Goal: Task Accomplishment & Management: Manage account settings

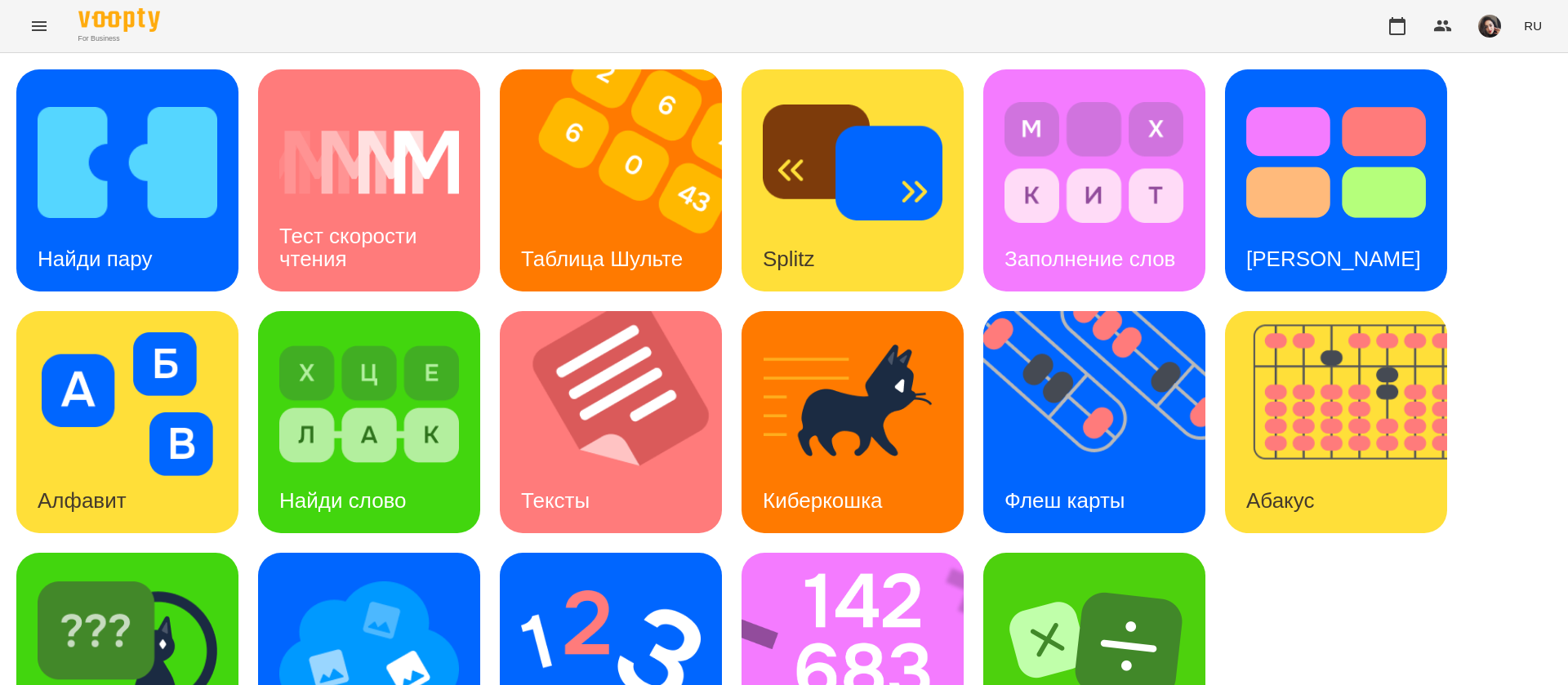
scroll to position [106, 0]
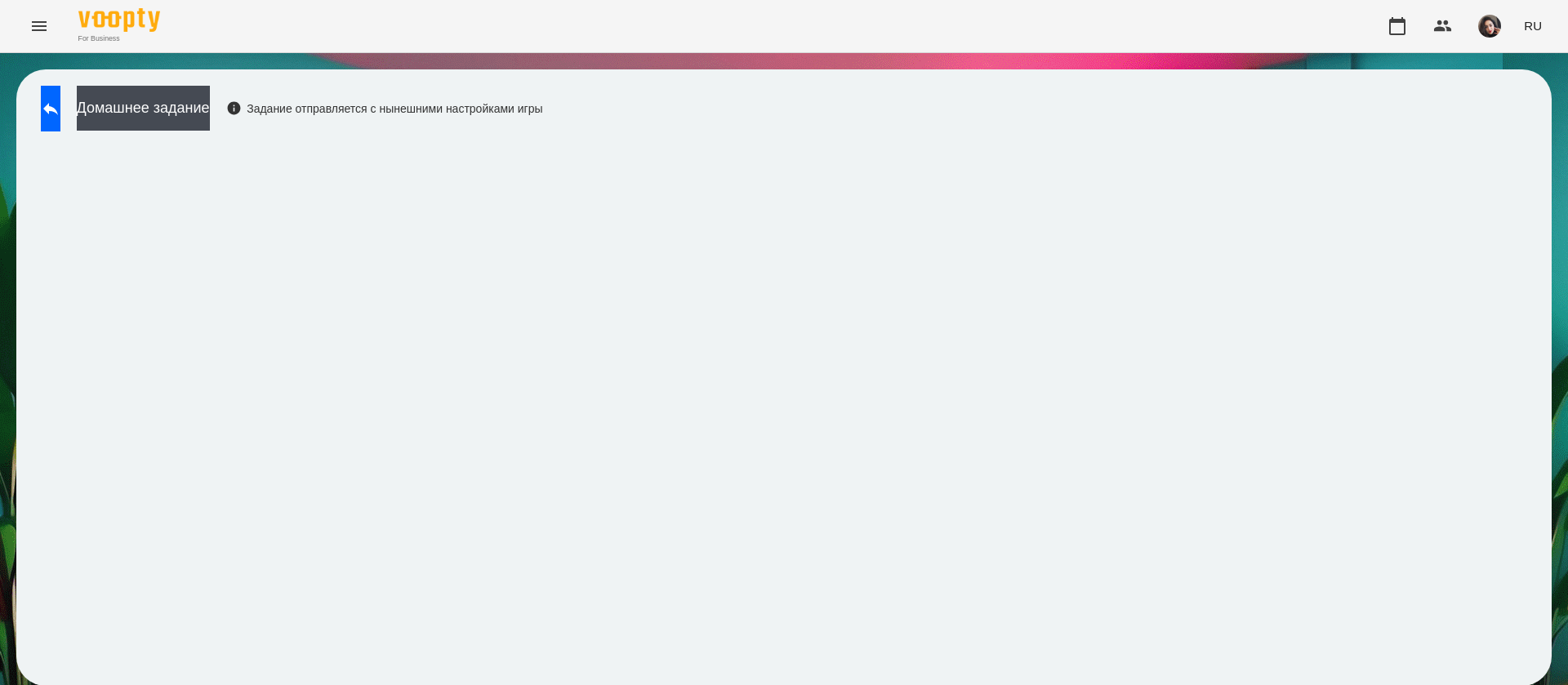
scroll to position [1, 0]
drag, startPoint x: 75, startPoint y: 110, endPoint x: 474, endPoint y: 13, distance: 410.6
click at [60, 110] on icon at bounding box center [51, 109] width 20 height 20
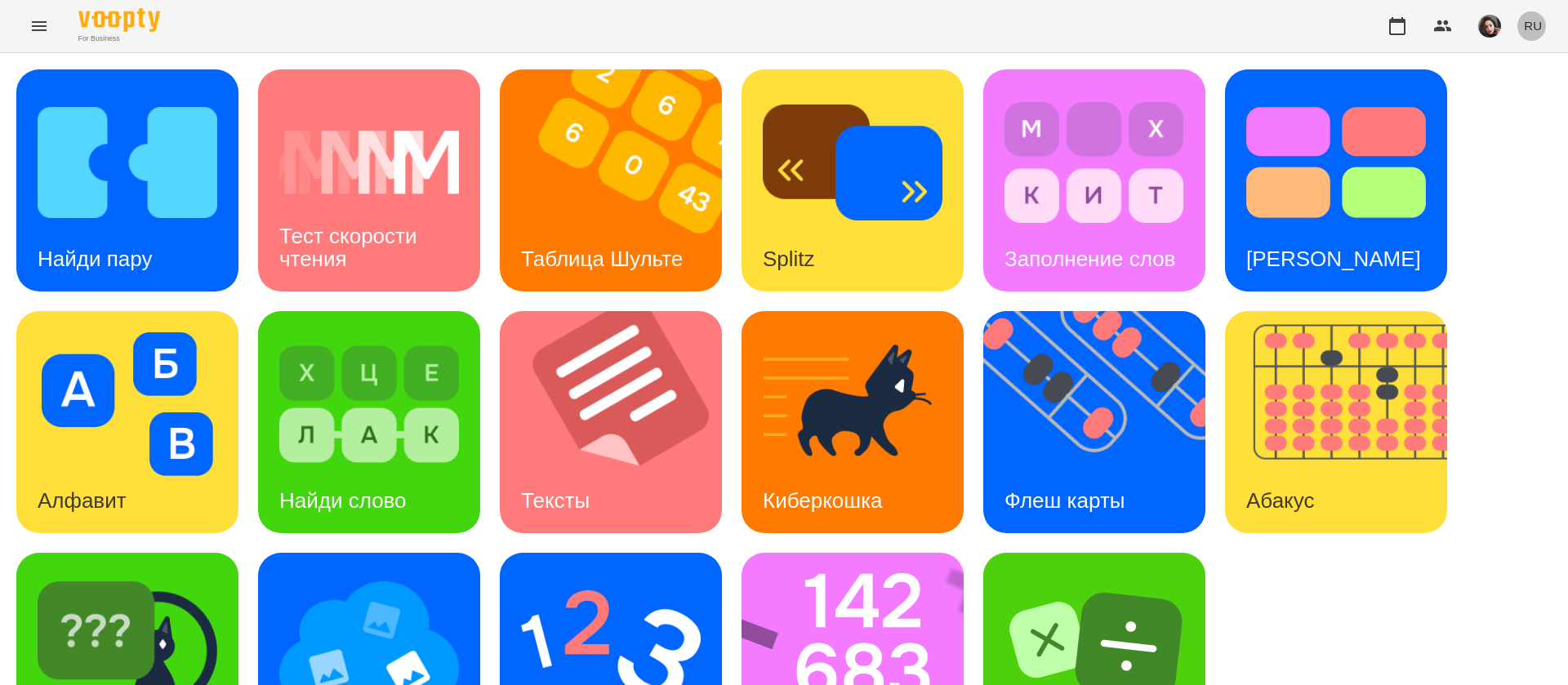
click at [1529, 19] on span "RU" at bounding box center [1533, 25] width 18 height 17
click at [1512, 89] on div "Українська" at bounding box center [1502, 92] width 84 height 29
click at [171, 264] on div "Знайди пару" at bounding box center [99, 259] width 166 height 65
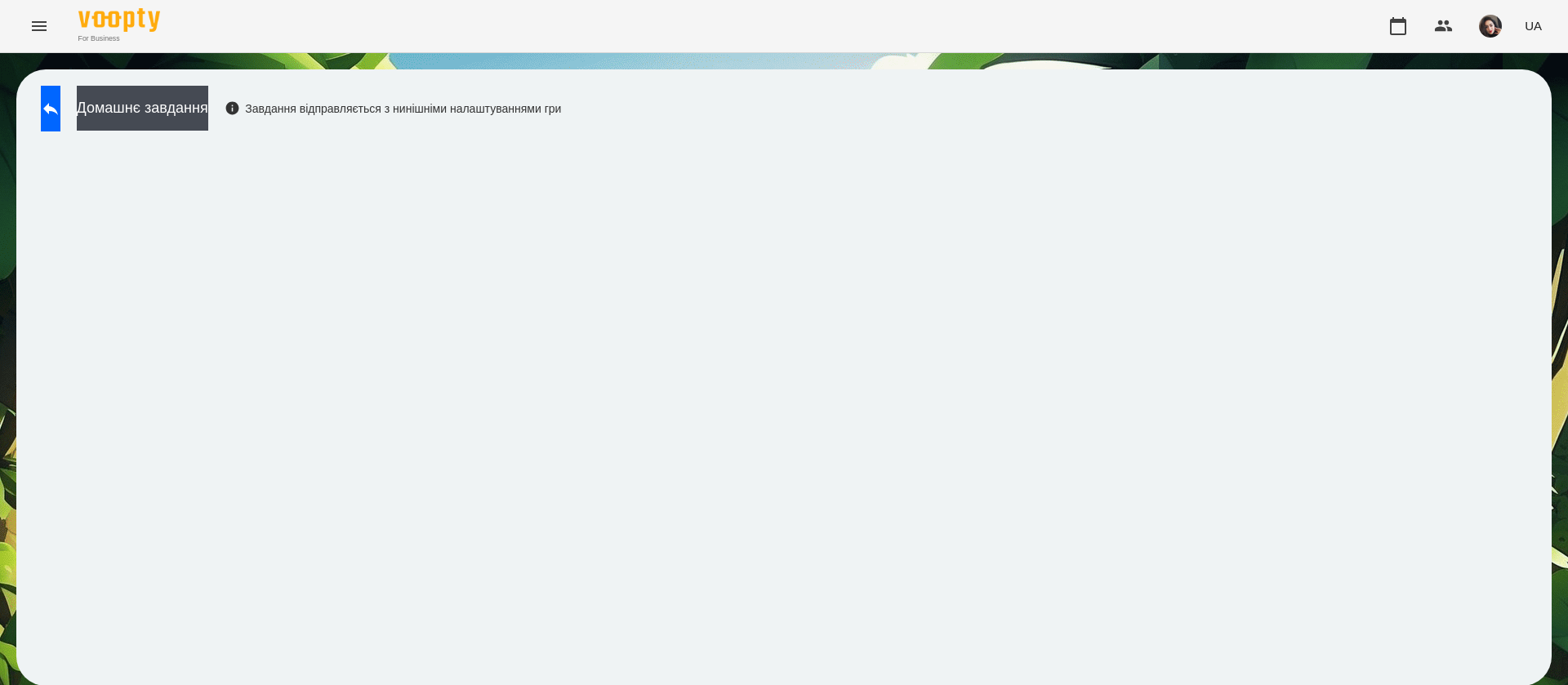
scroll to position [1, 0]
click at [1529, 23] on span "UA" at bounding box center [1533, 25] width 17 height 17
click at [1522, 118] on div "Русский" at bounding box center [1502, 122] width 84 height 29
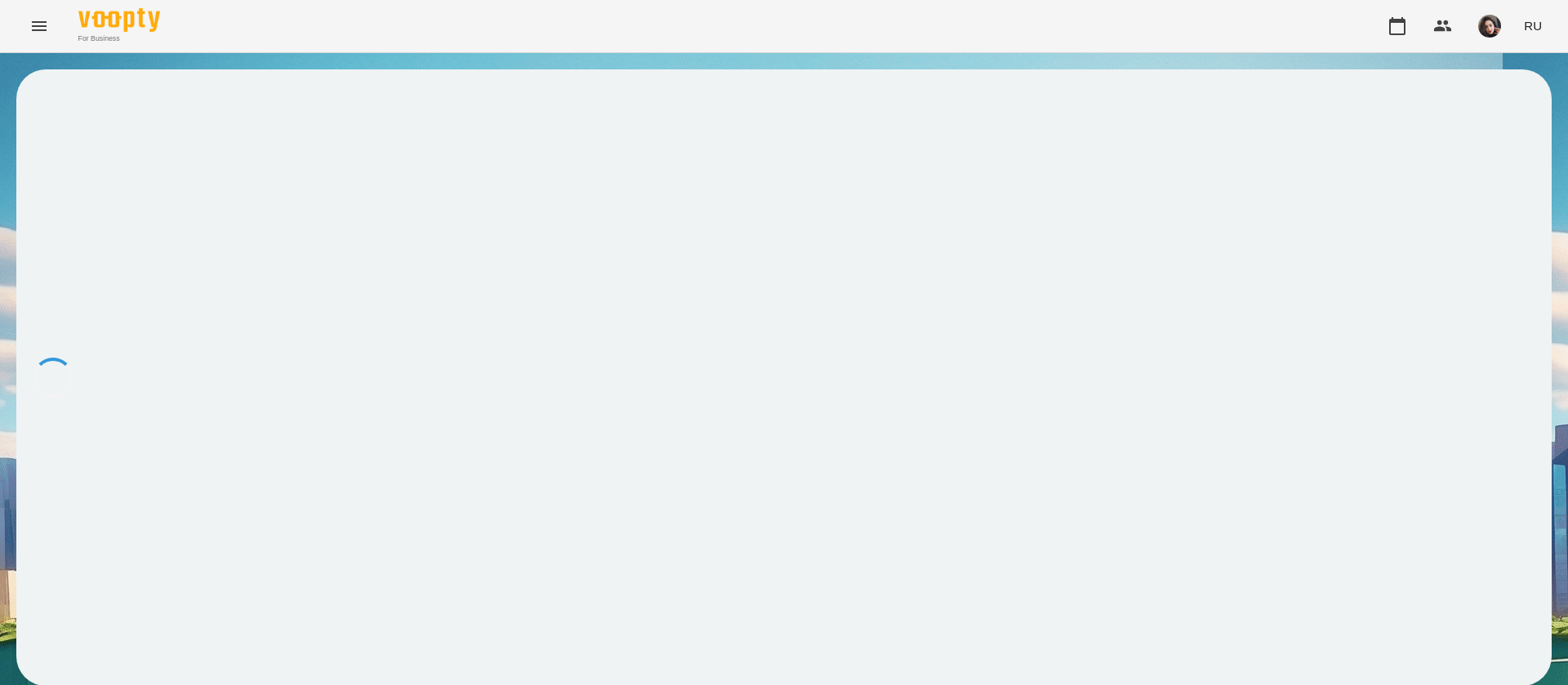
scroll to position [0, 0]
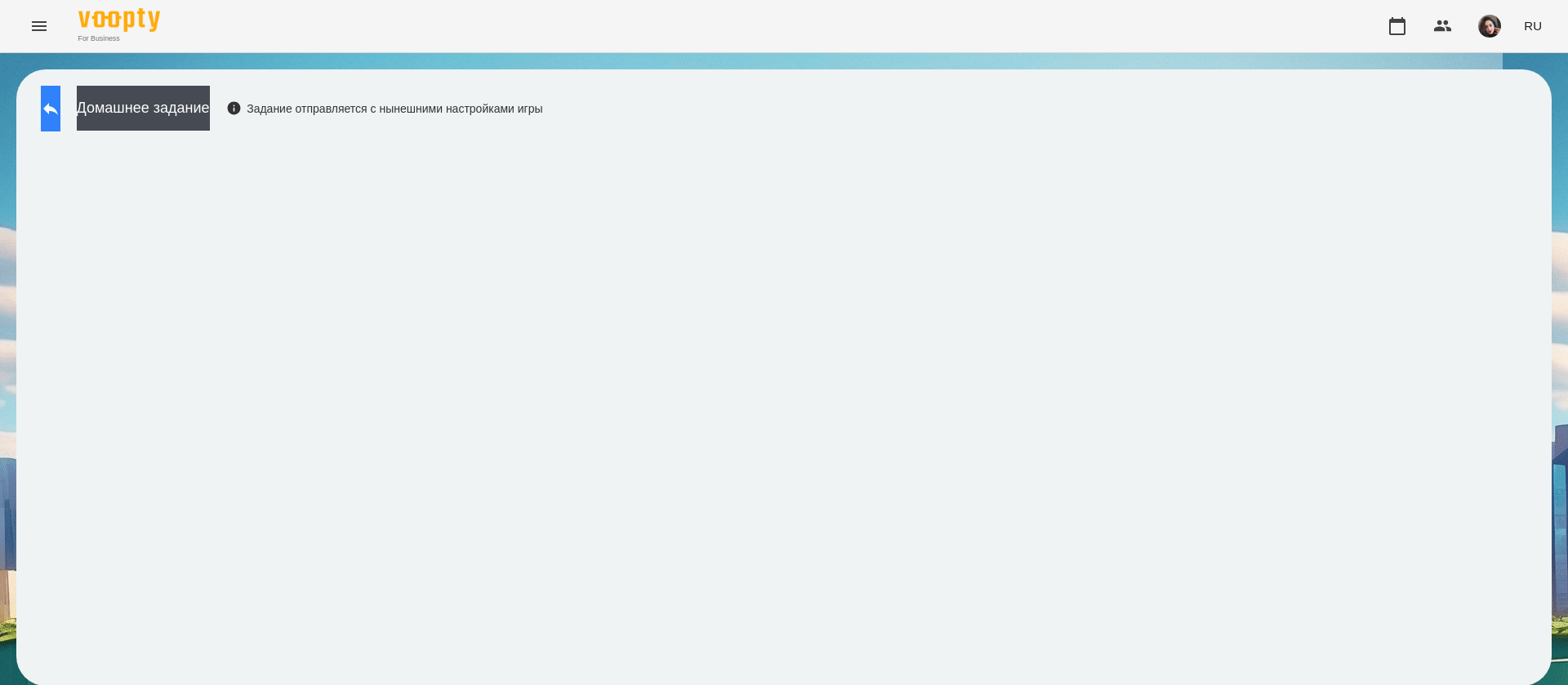
click at [60, 126] on button at bounding box center [51, 108] width 20 height 46
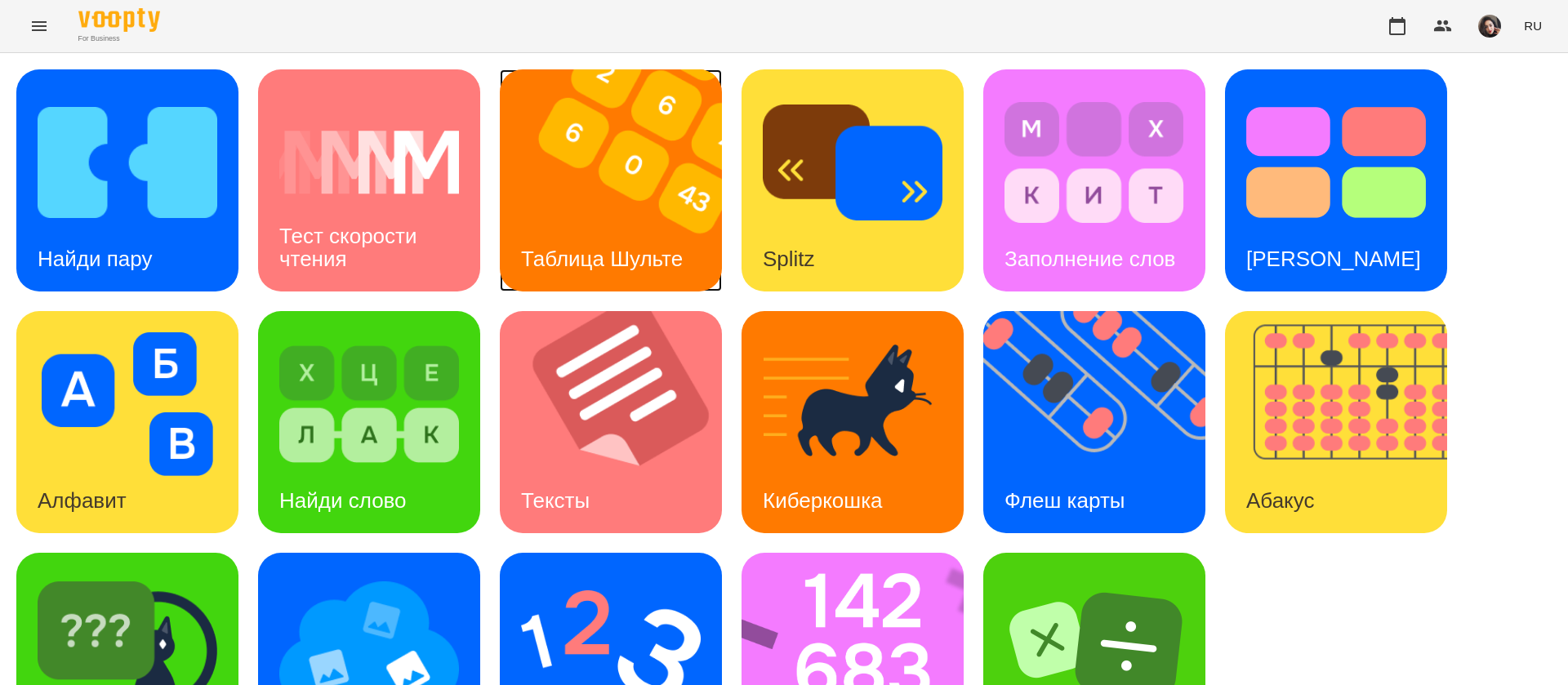
click at [624, 204] on img at bounding box center [620, 181] width 243 height 222
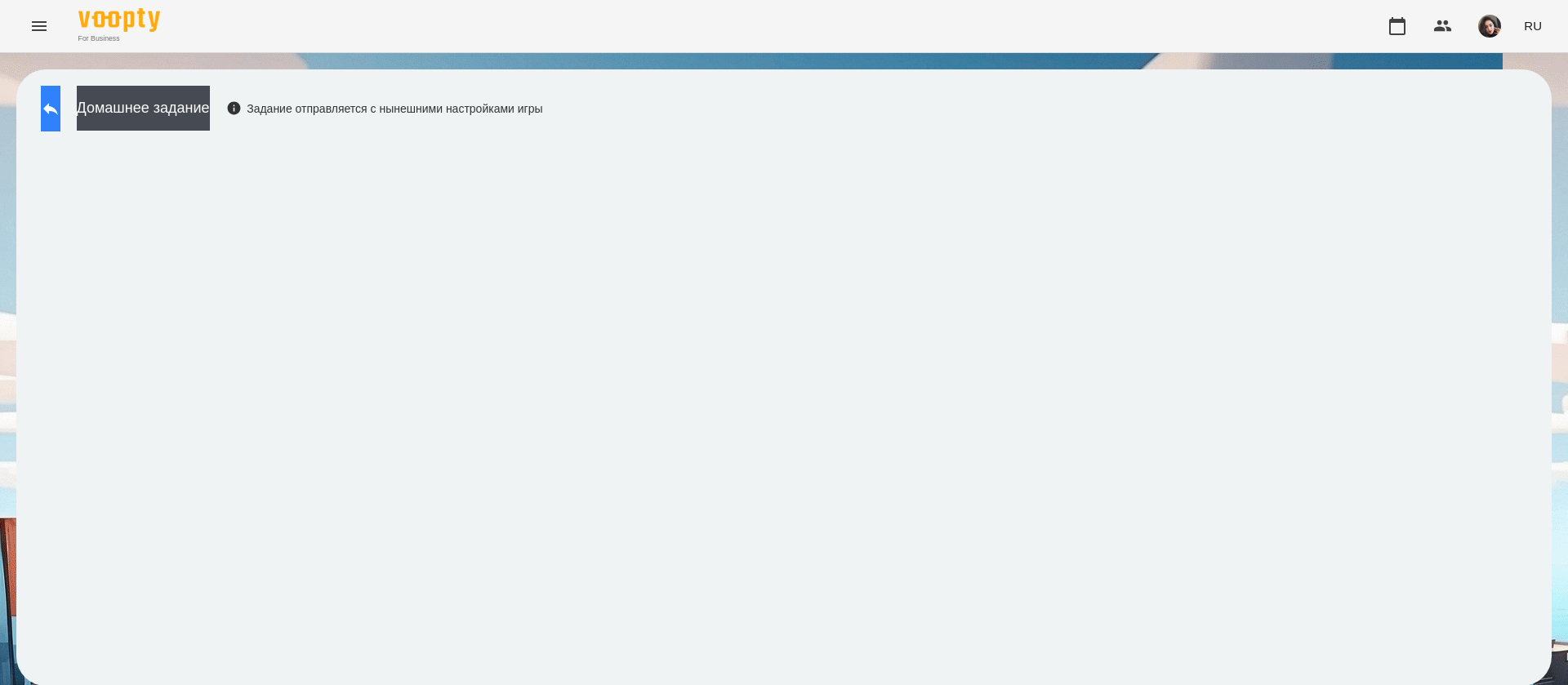
click at [60, 117] on icon at bounding box center [51, 109] width 20 height 20
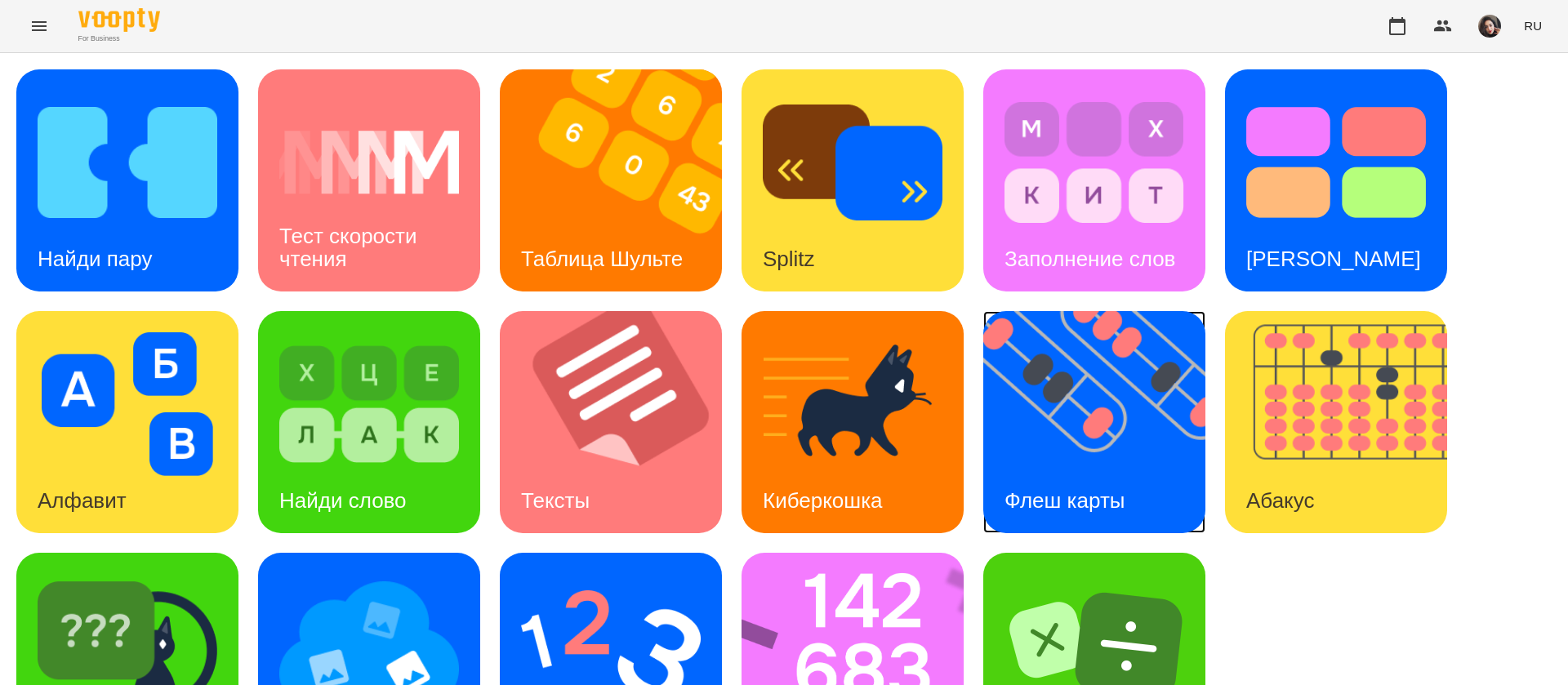
click at [1074, 404] on img at bounding box center [1104, 423] width 243 height 222
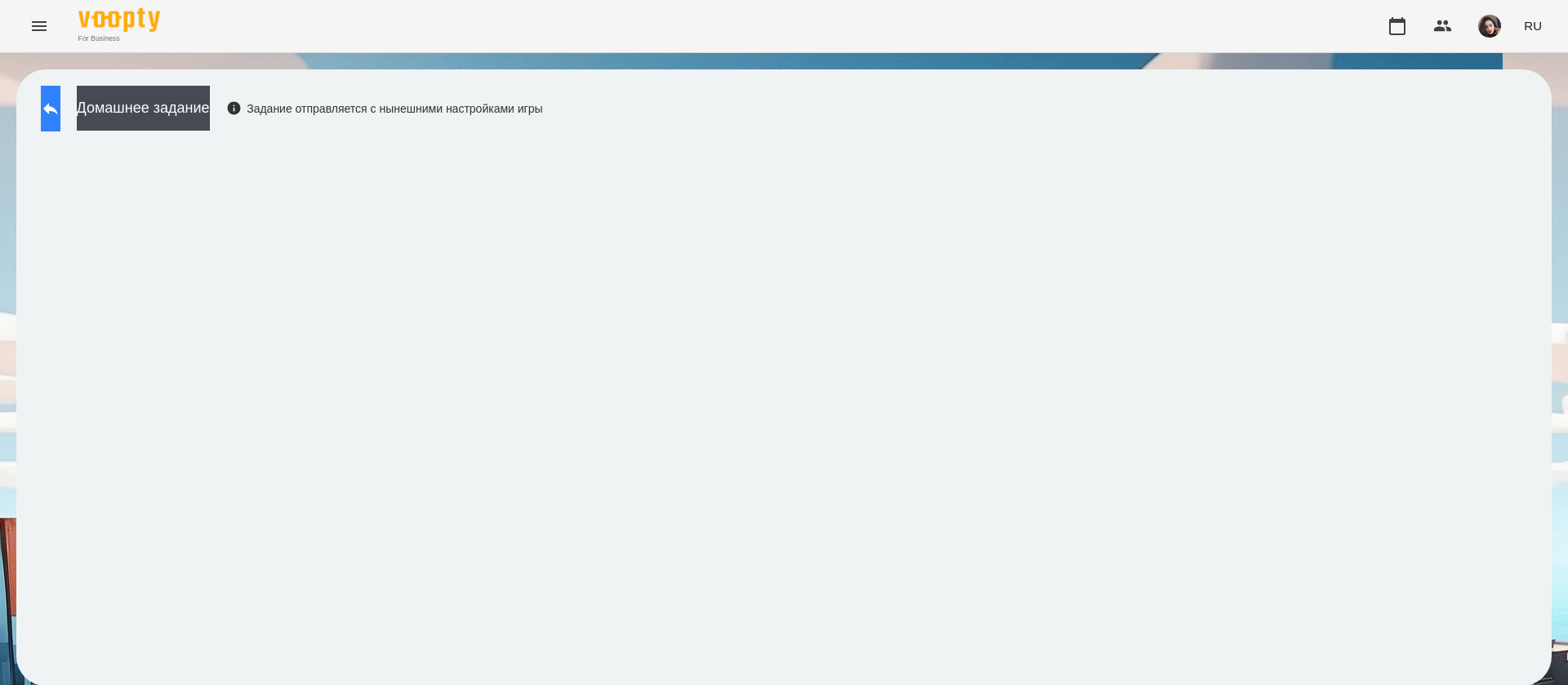
click at [60, 112] on icon at bounding box center [51, 109] width 20 height 20
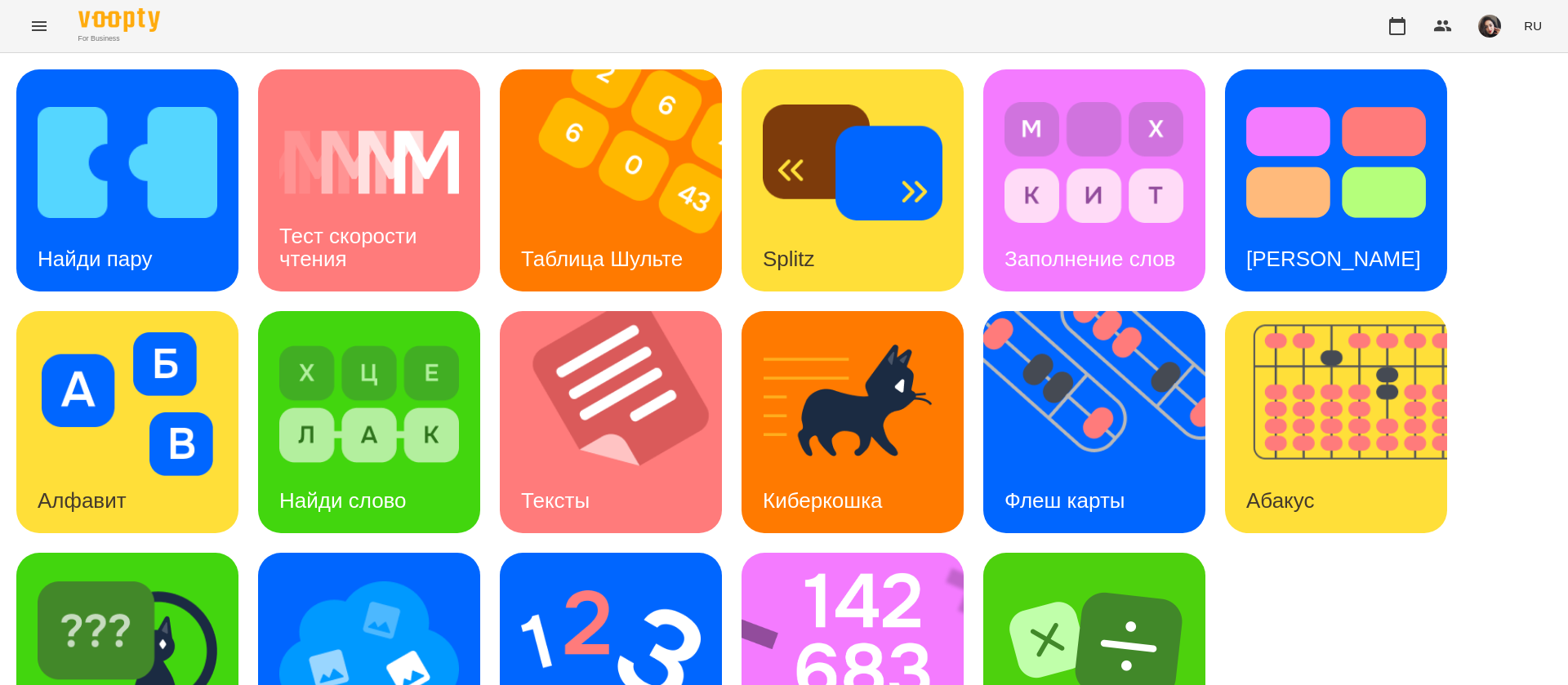
scroll to position [106, 0]
click at [790, 552] on img at bounding box center [863, 663] width 244 height 222
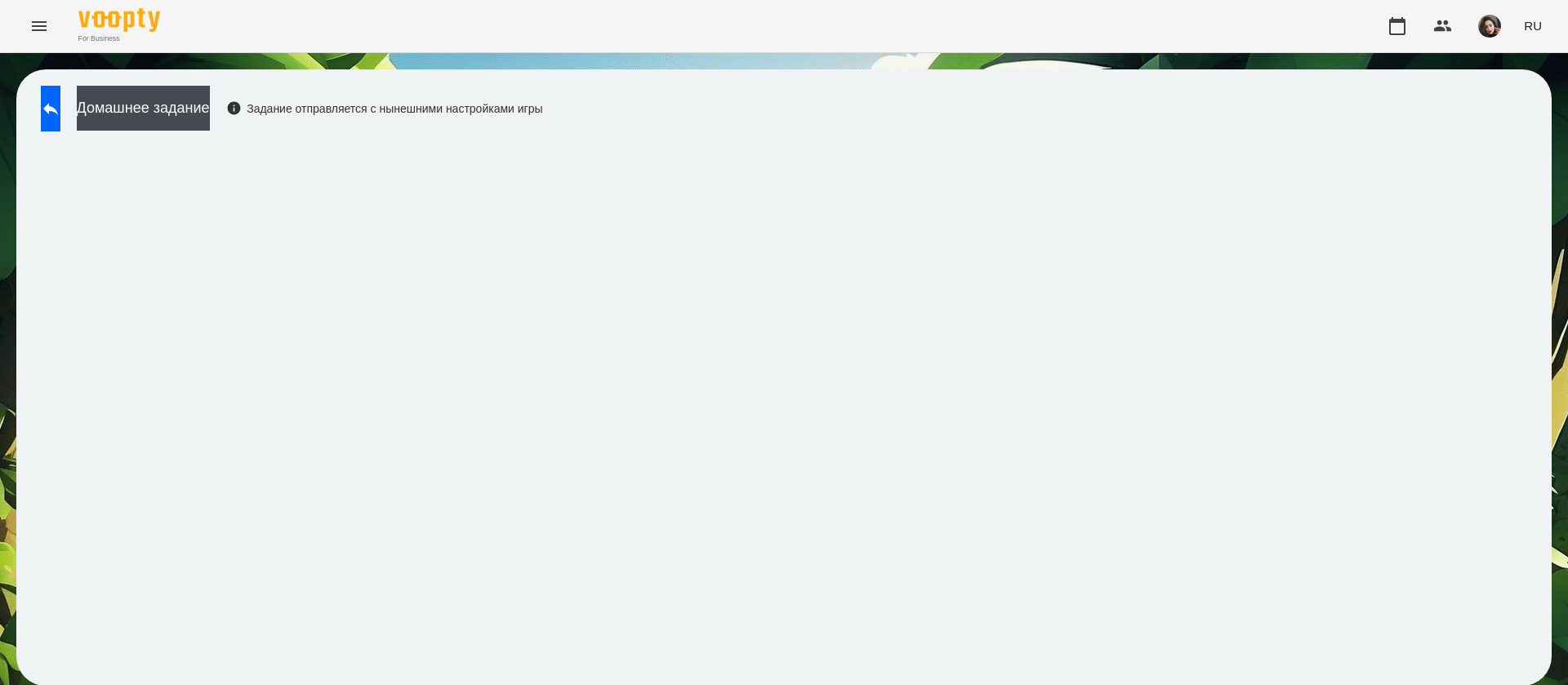
scroll to position [1, 0]
click at [48, 114] on button at bounding box center [51, 108] width 20 height 46
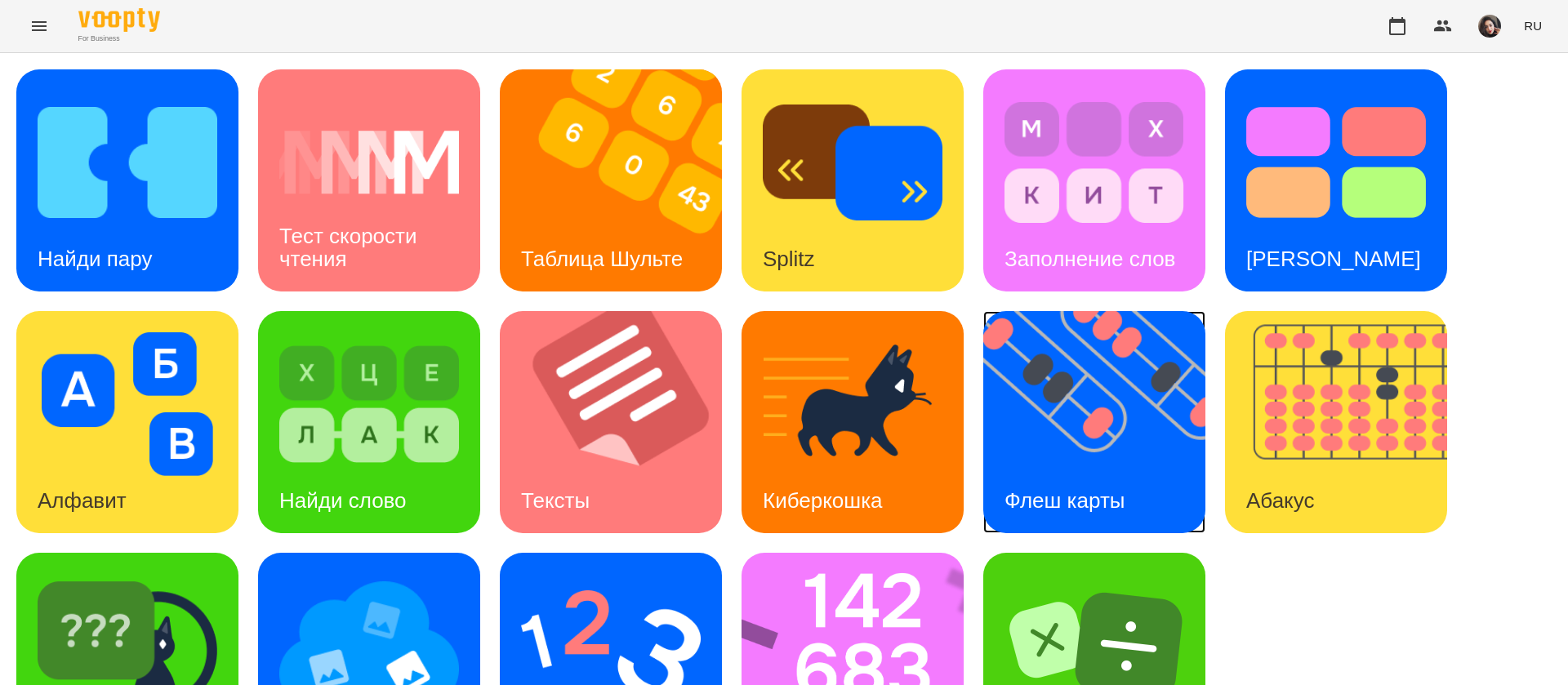
click at [1089, 474] on div "Флеш карты" at bounding box center [1065, 501] width 163 height 65
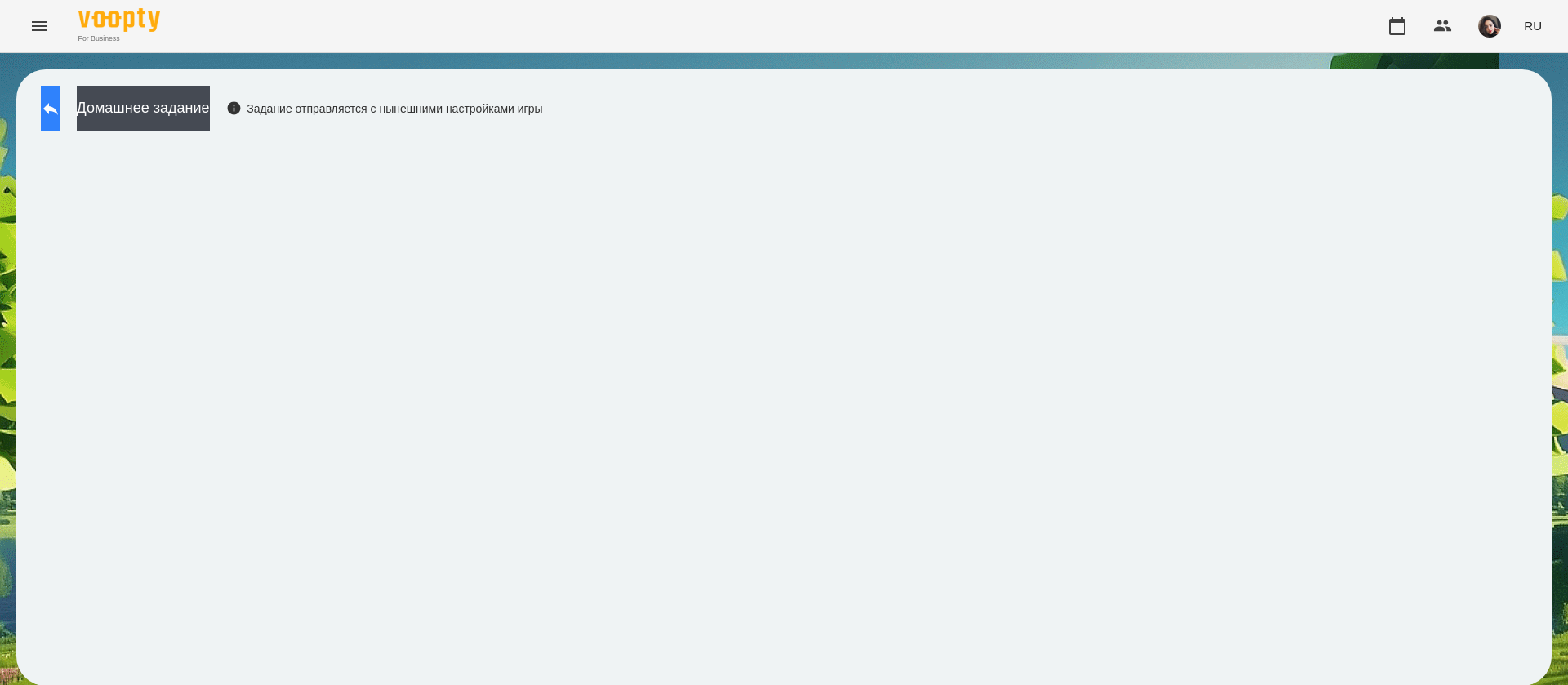
click at [60, 115] on button at bounding box center [51, 108] width 20 height 46
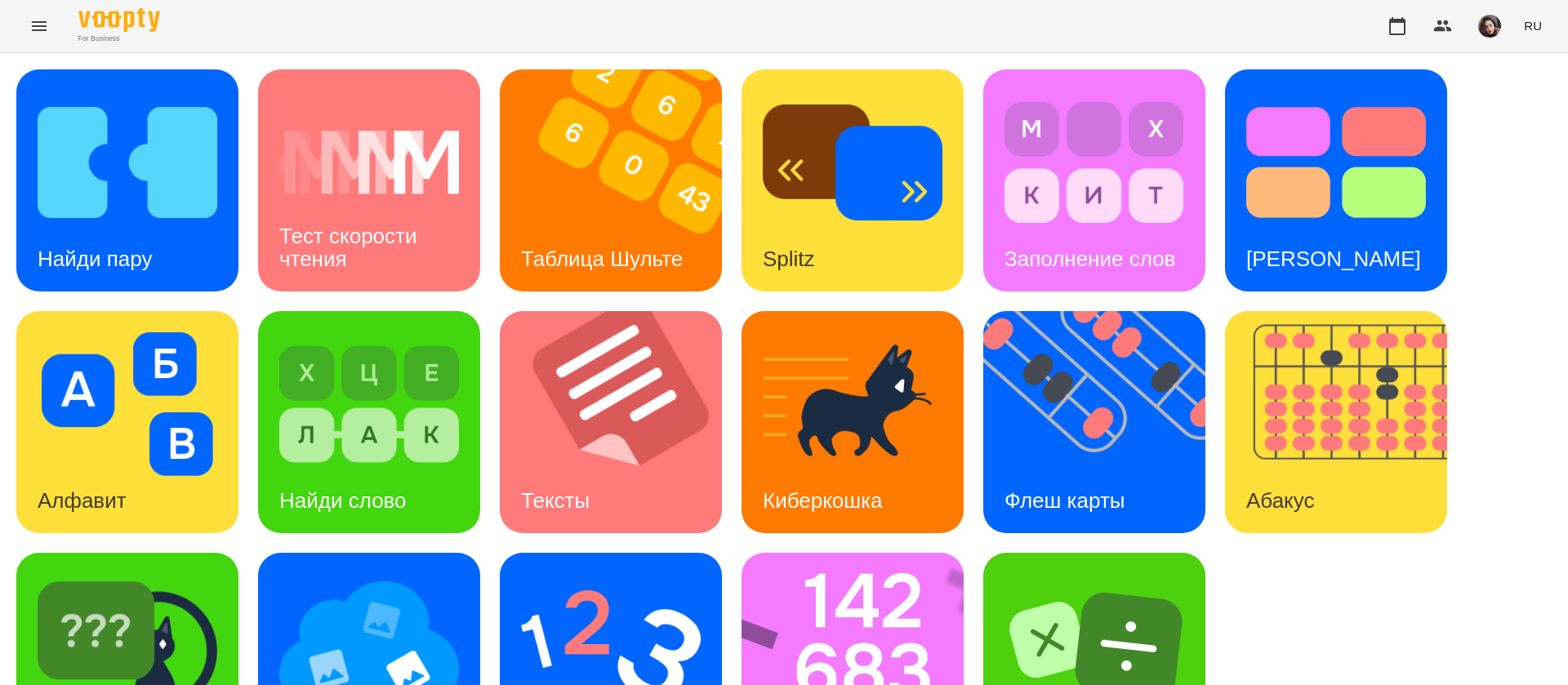
scroll to position [106, 0]
click at [561, 574] on img at bounding box center [610, 646] width 180 height 143
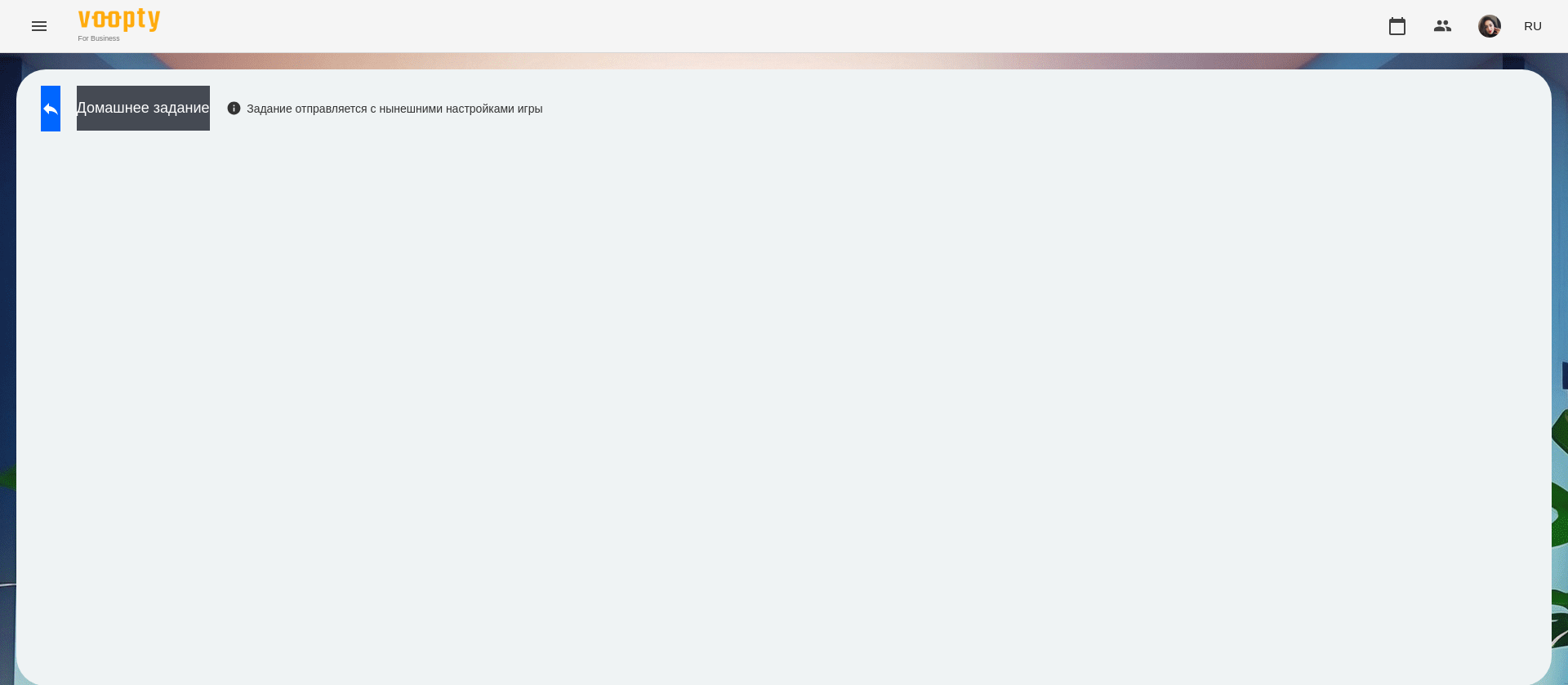
scroll to position [1, 0]
click at [52, 109] on button at bounding box center [51, 108] width 20 height 46
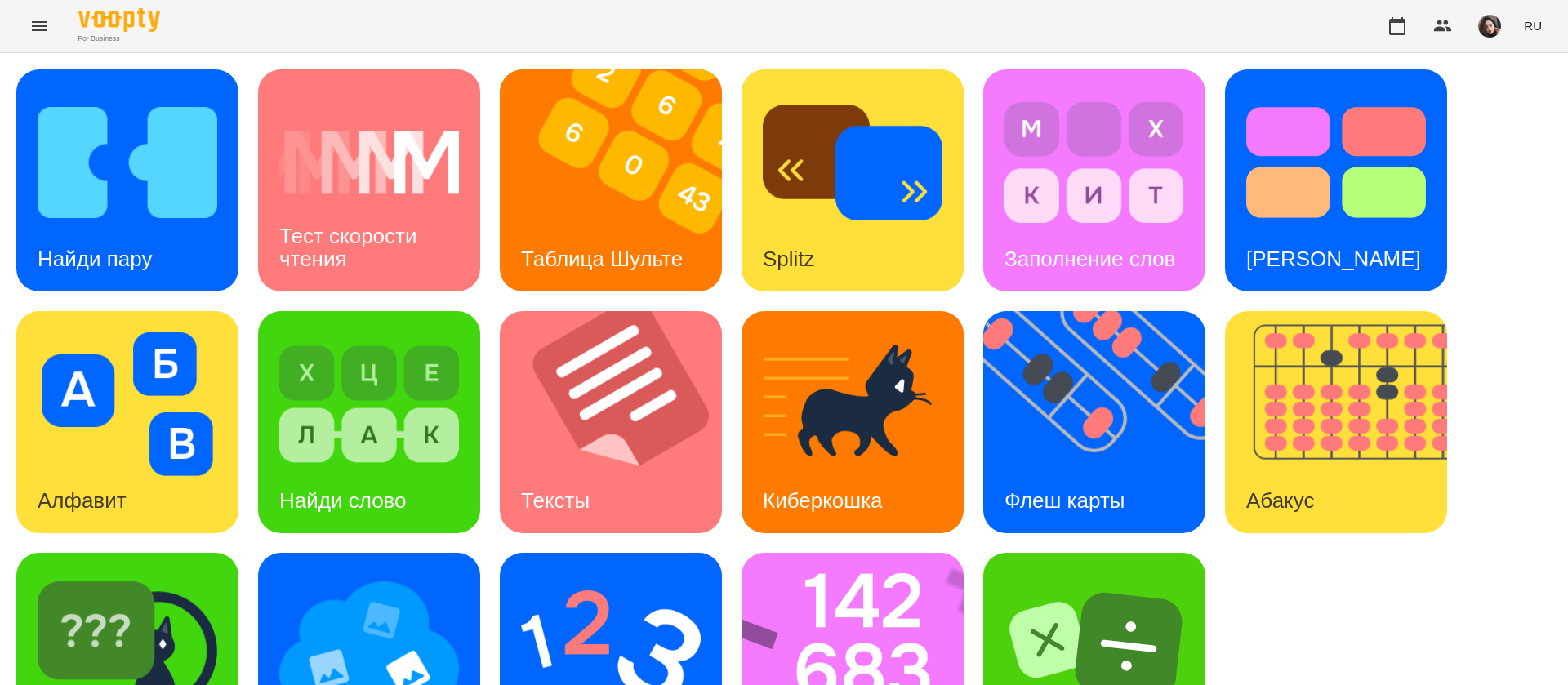
scroll to position [106, 0]
click at [366, 577] on img at bounding box center [369, 646] width 180 height 143
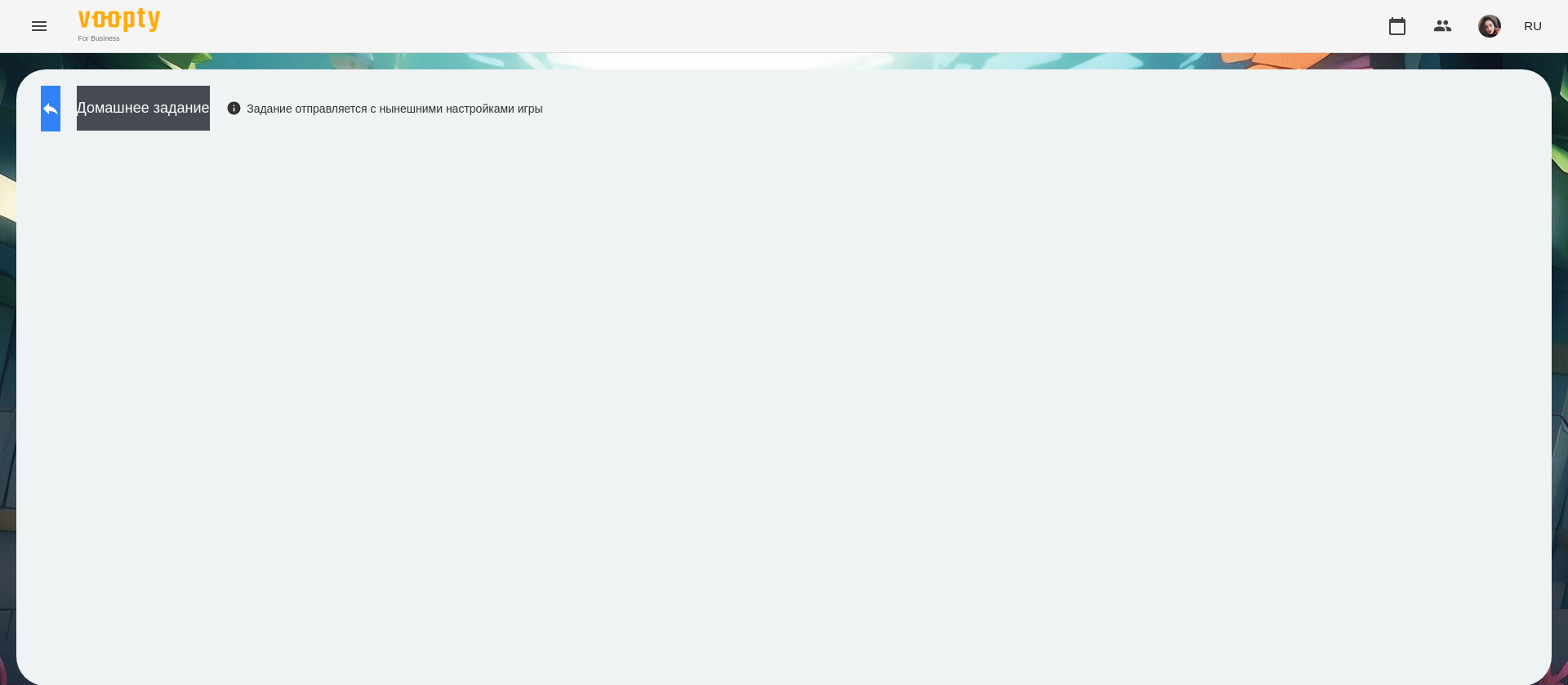
click at [60, 124] on button at bounding box center [51, 108] width 20 height 46
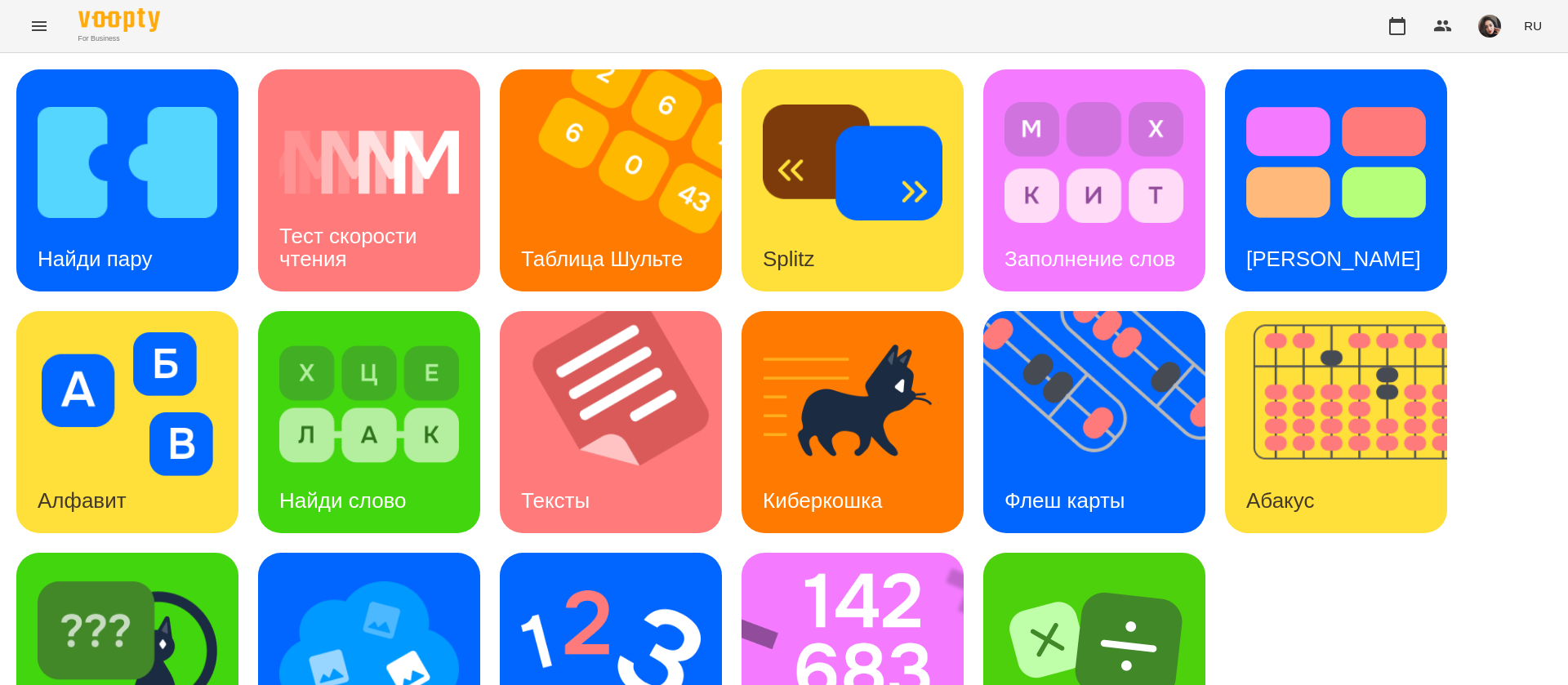
scroll to position [106, 0]
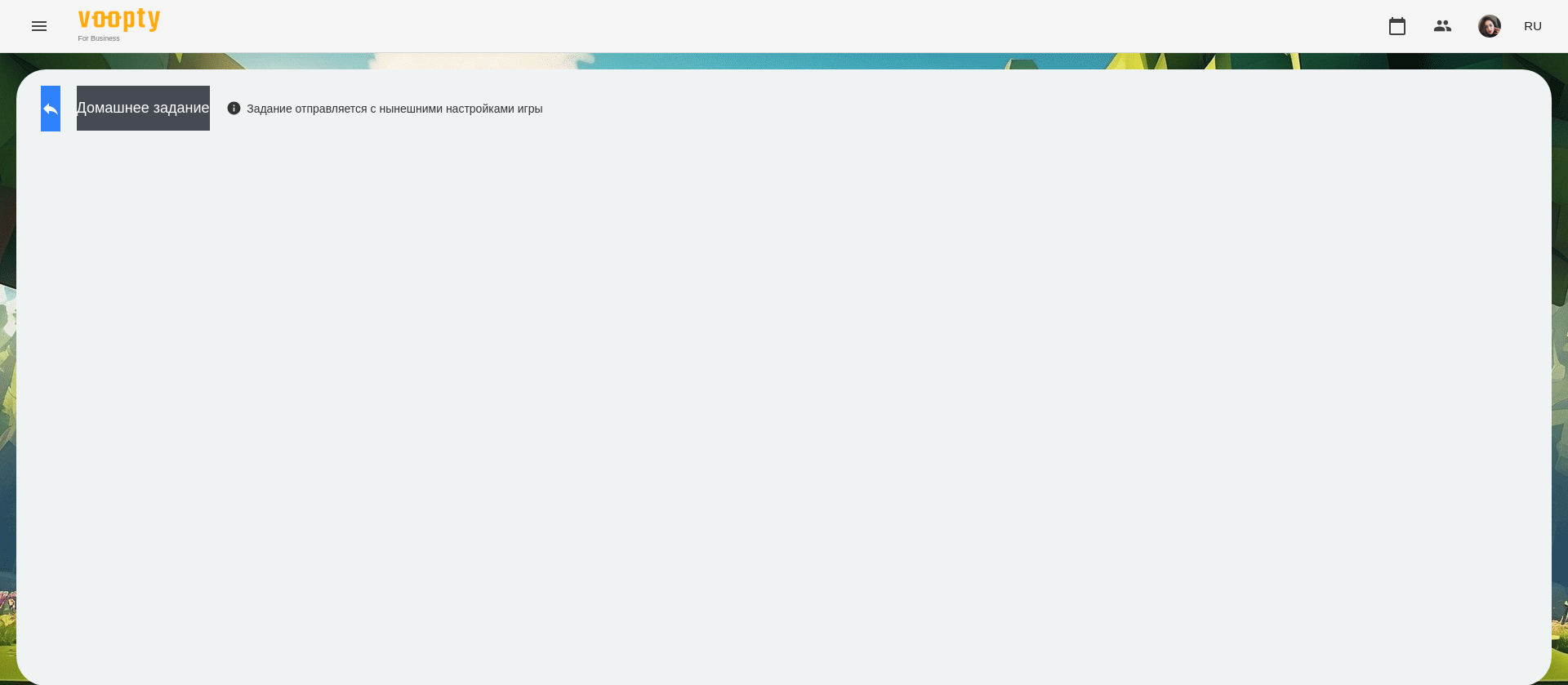
click at [60, 99] on icon at bounding box center [51, 109] width 20 height 20
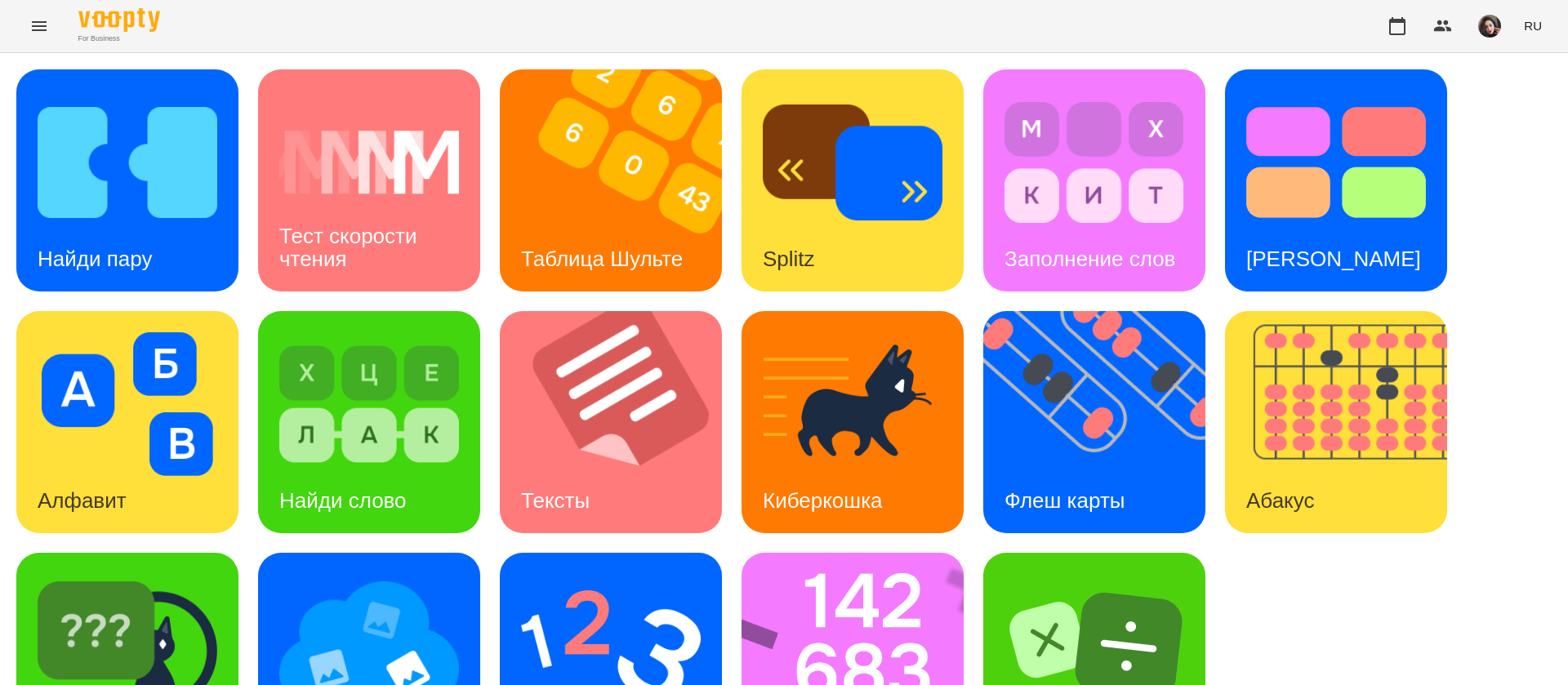
scroll to position [106, 0]
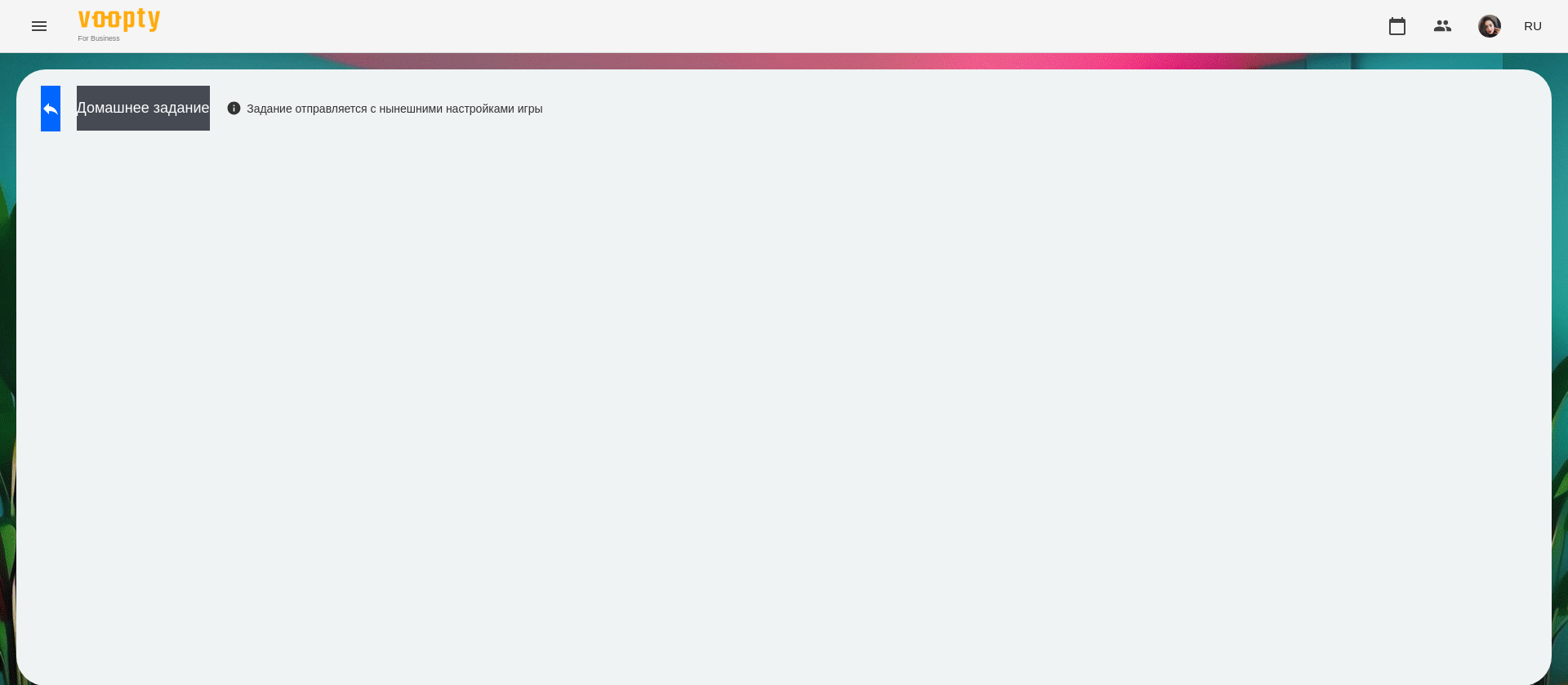
scroll to position [1, 0]
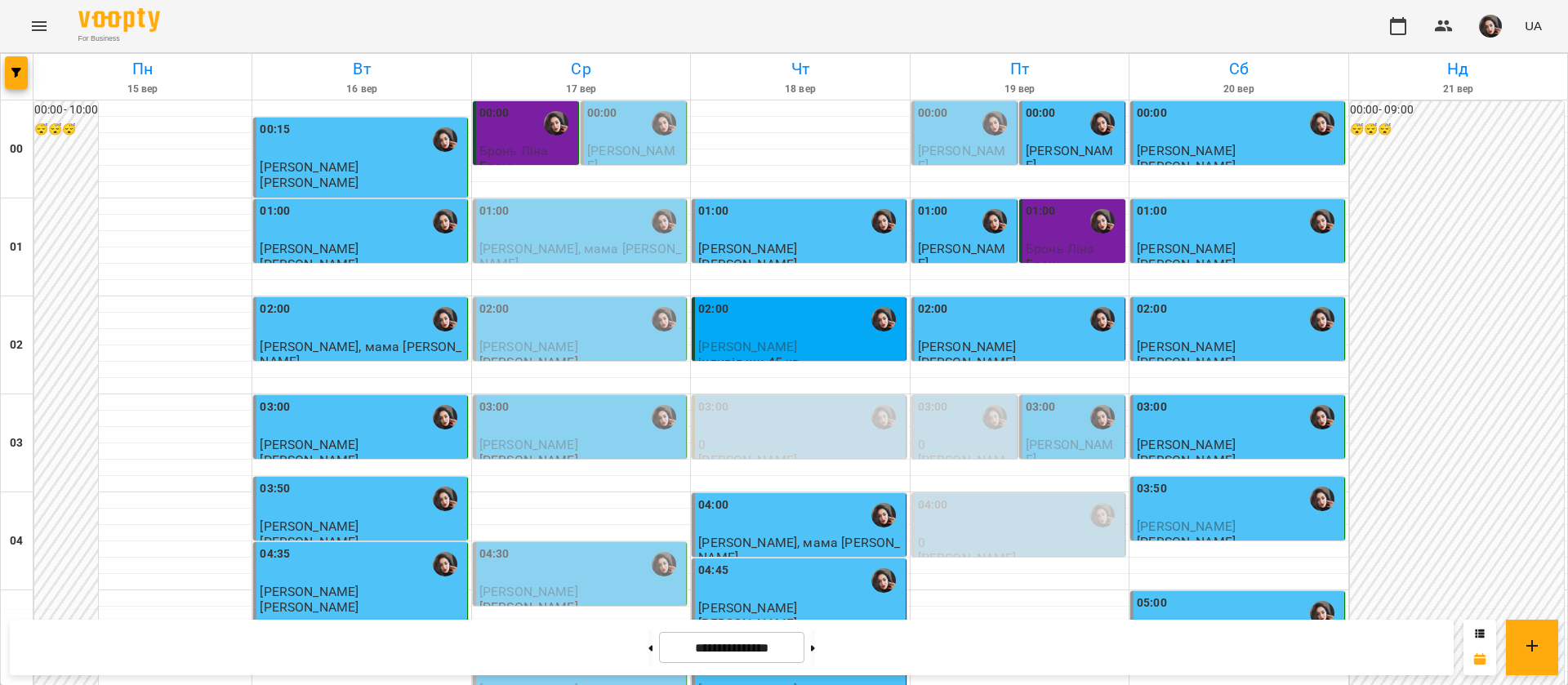
scroll to position [1715, 0]
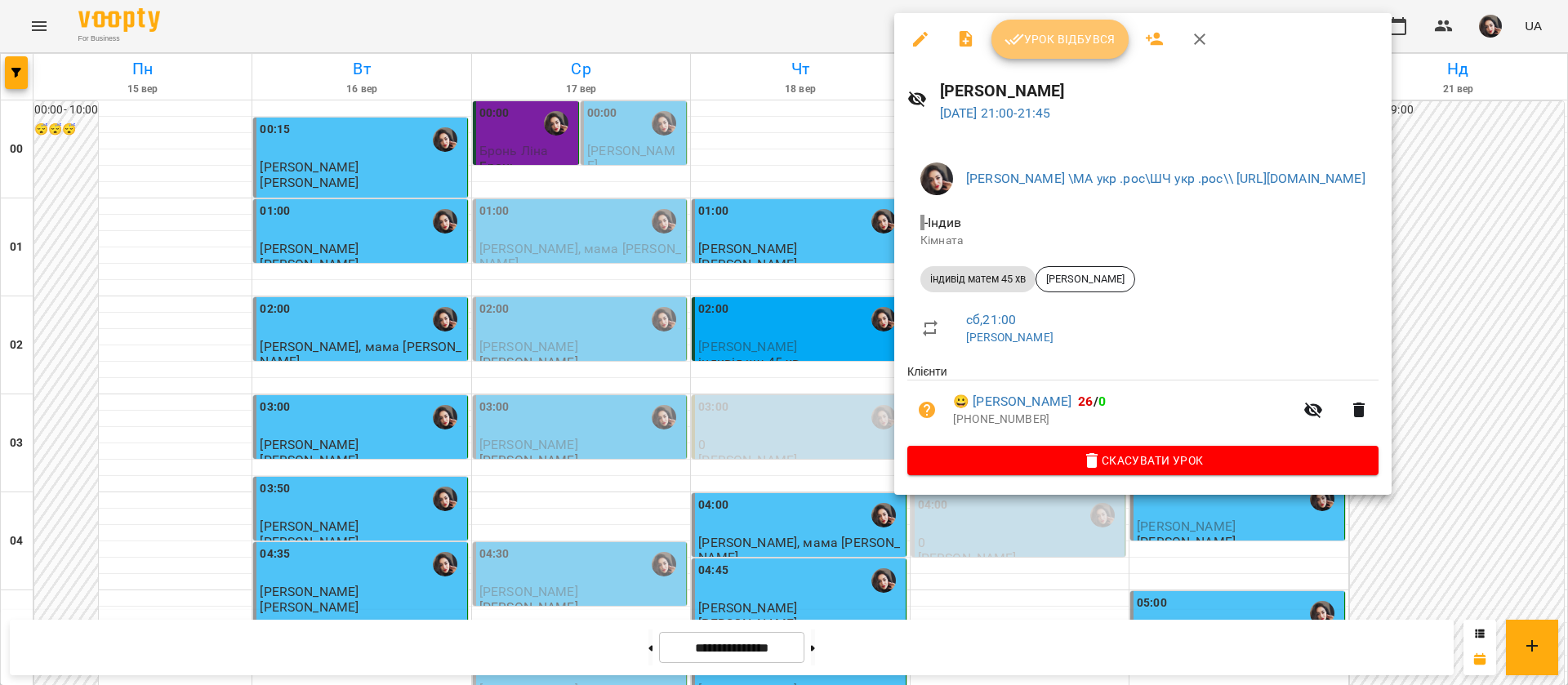
click at [1079, 51] on button "Урок відбувся" at bounding box center [1061, 39] width 138 height 39
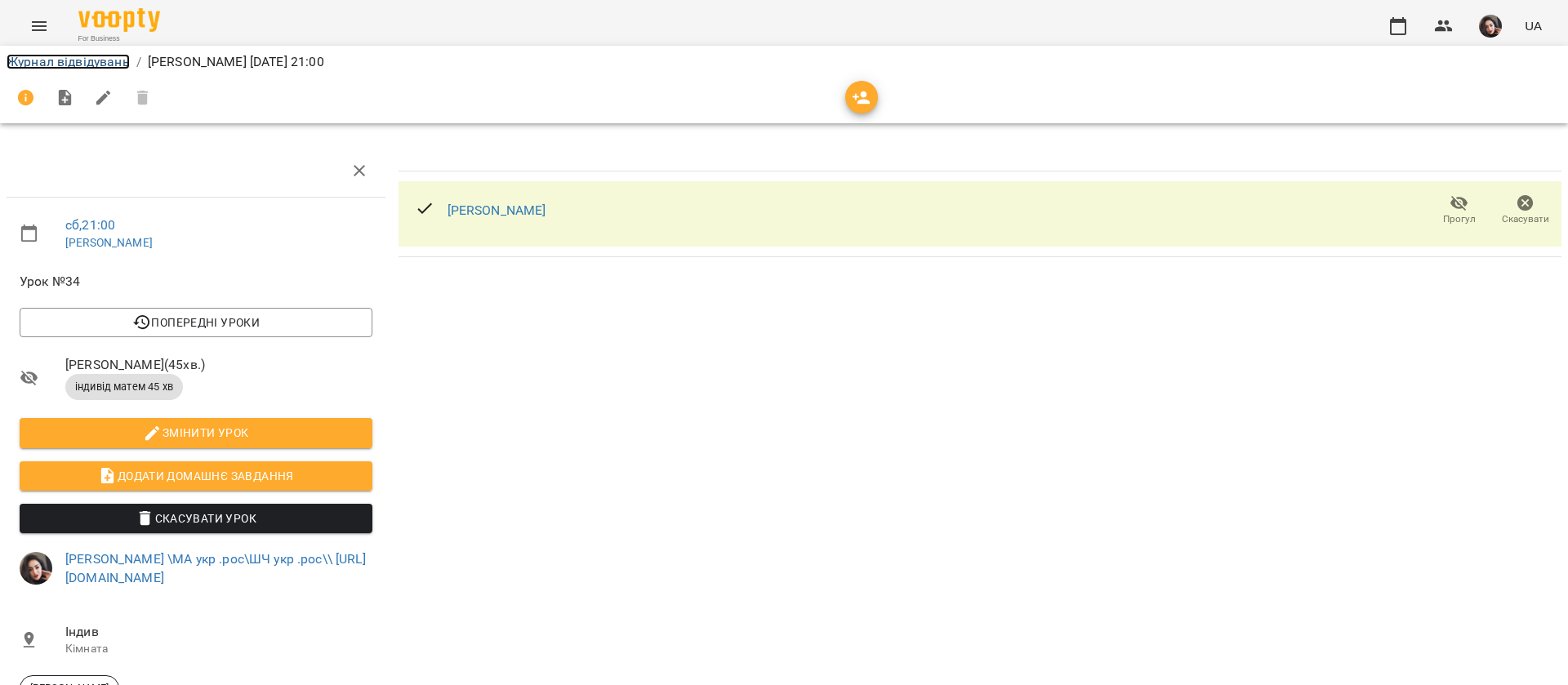
click at [36, 67] on link "Журнал відвідувань" at bounding box center [68, 62] width 123 height 16
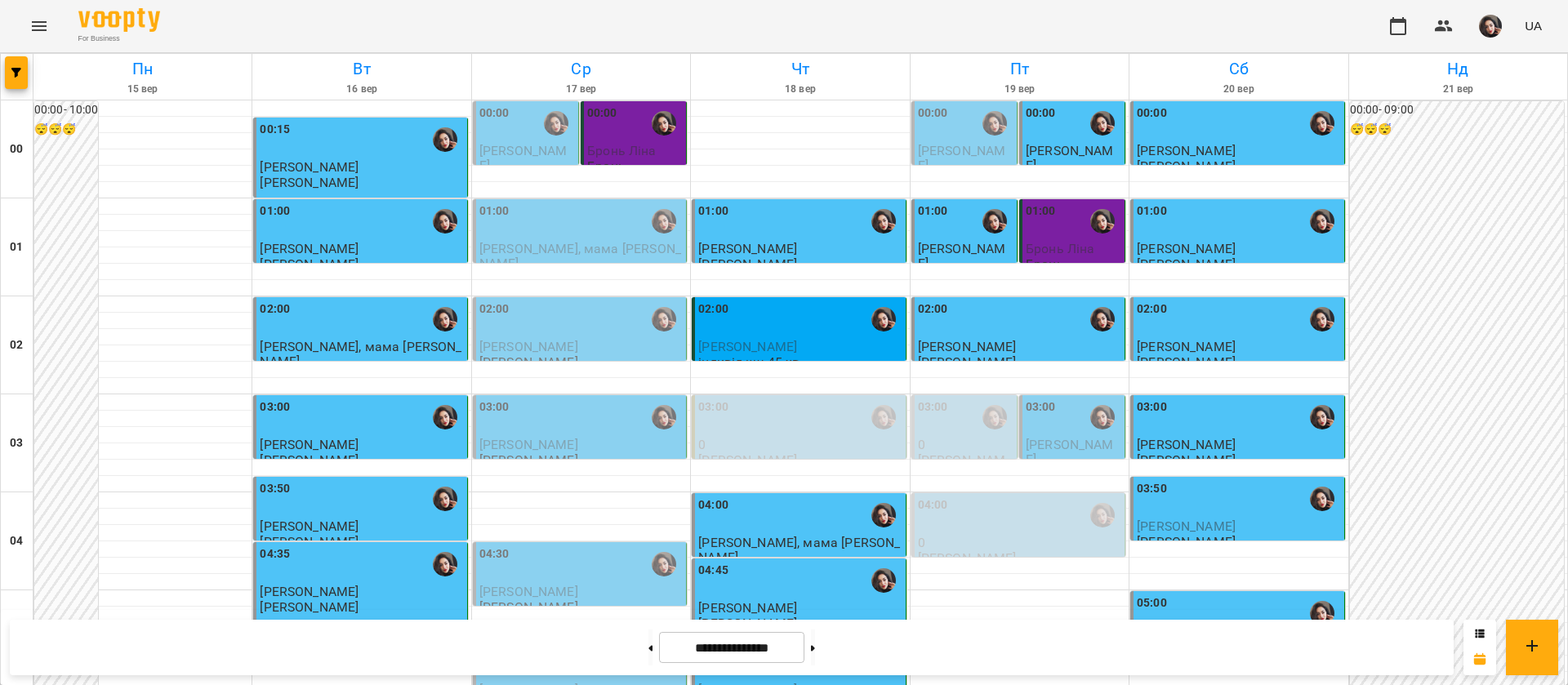
scroll to position [1837, 0]
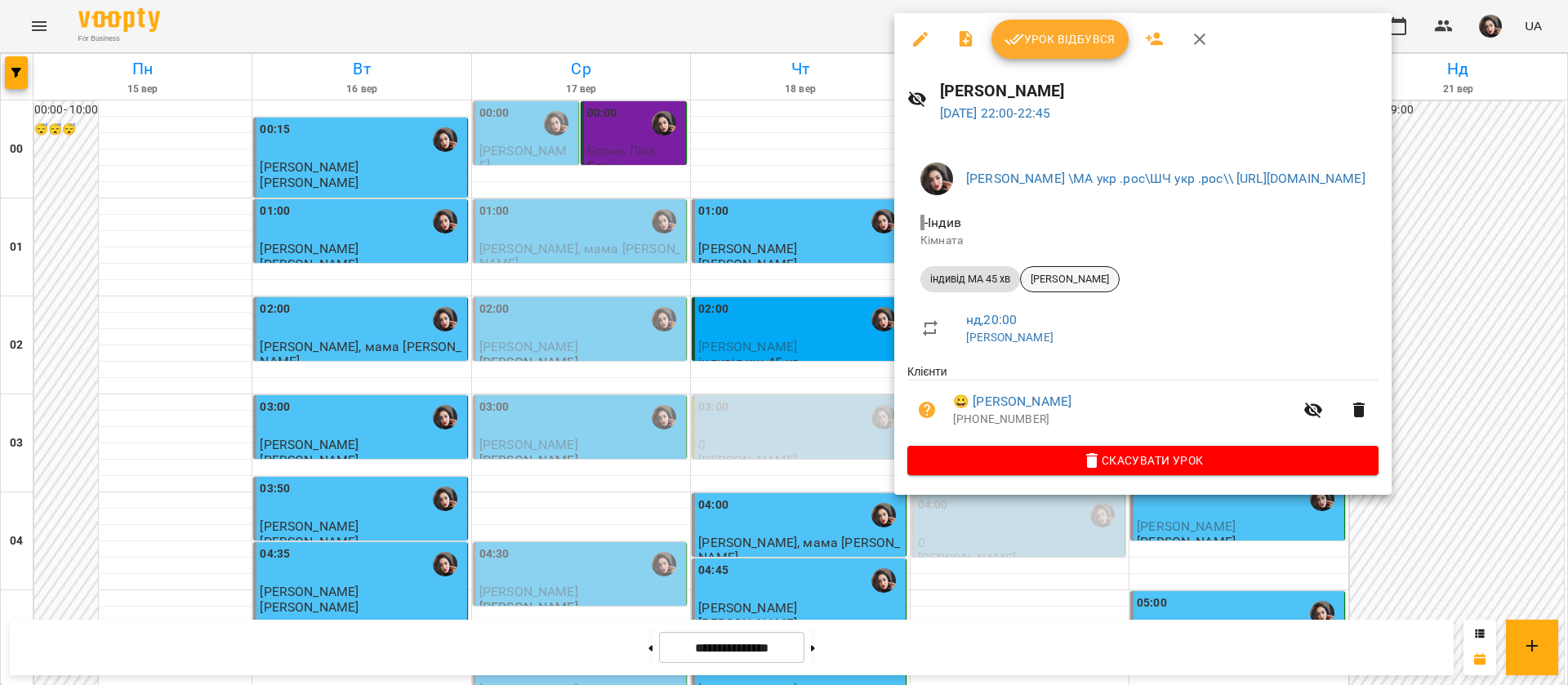
scroll to position [1837, 0]
click at [1082, 280] on span "[PERSON_NAME]" at bounding box center [1070, 279] width 98 height 15
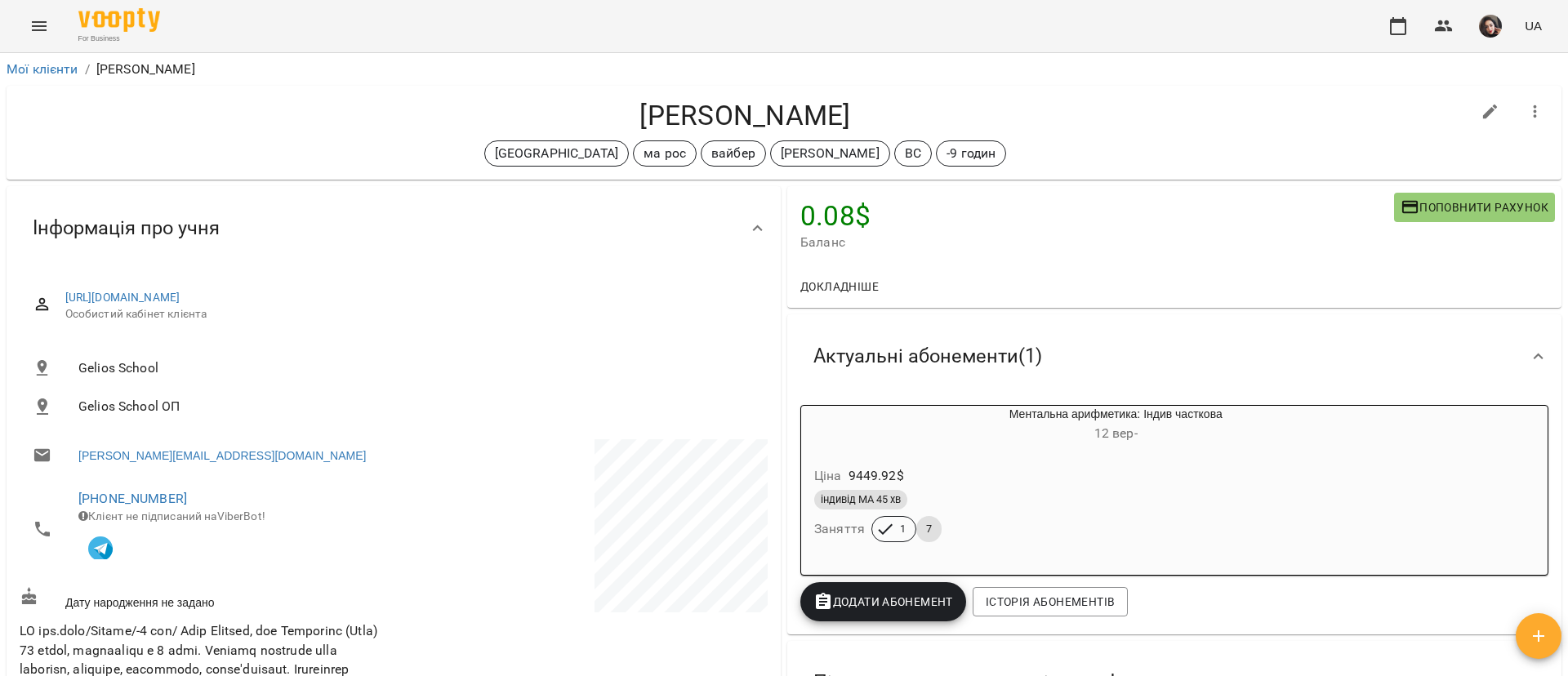
click at [39, 27] on icon "Menu" at bounding box center [39, 27] width 20 height 20
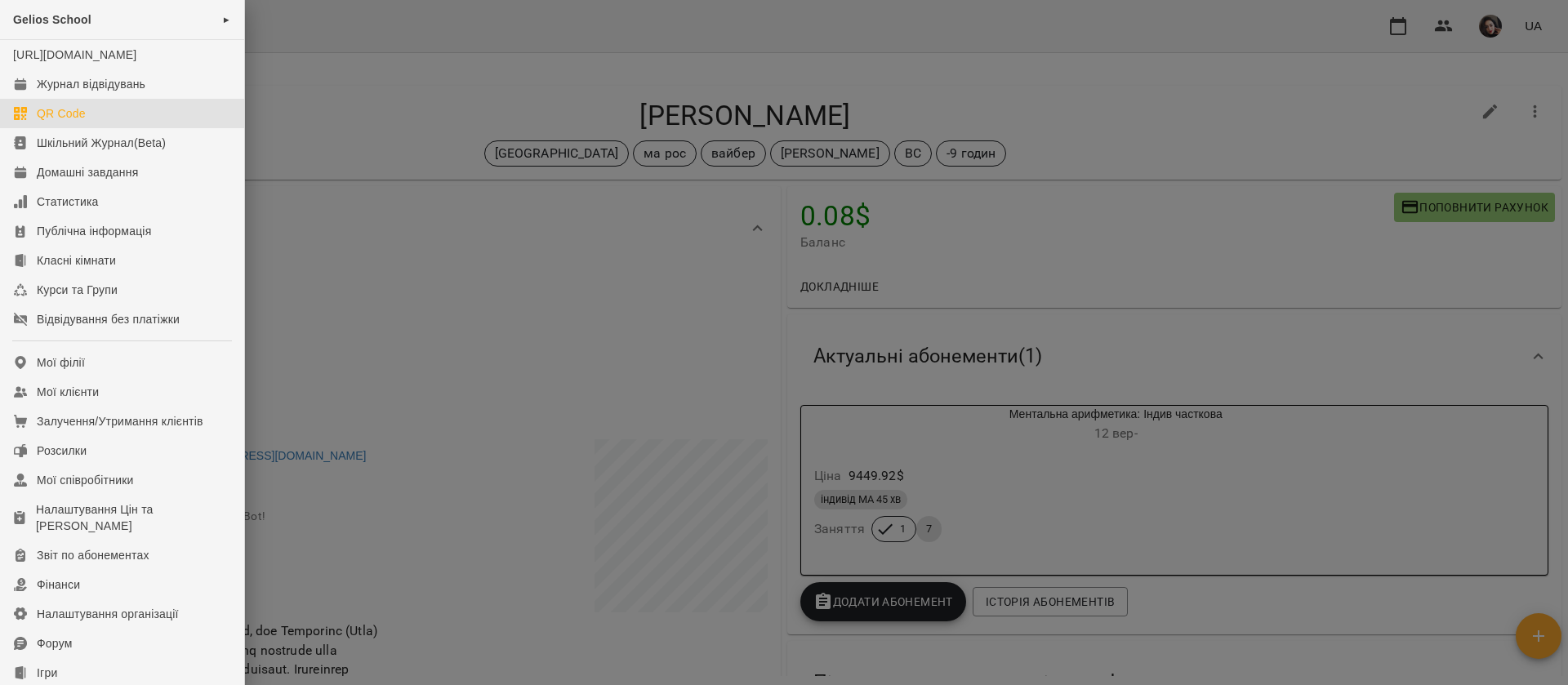
click at [52, 114] on link "QR Code" at bounding box center [122, 114] width 244 height 29
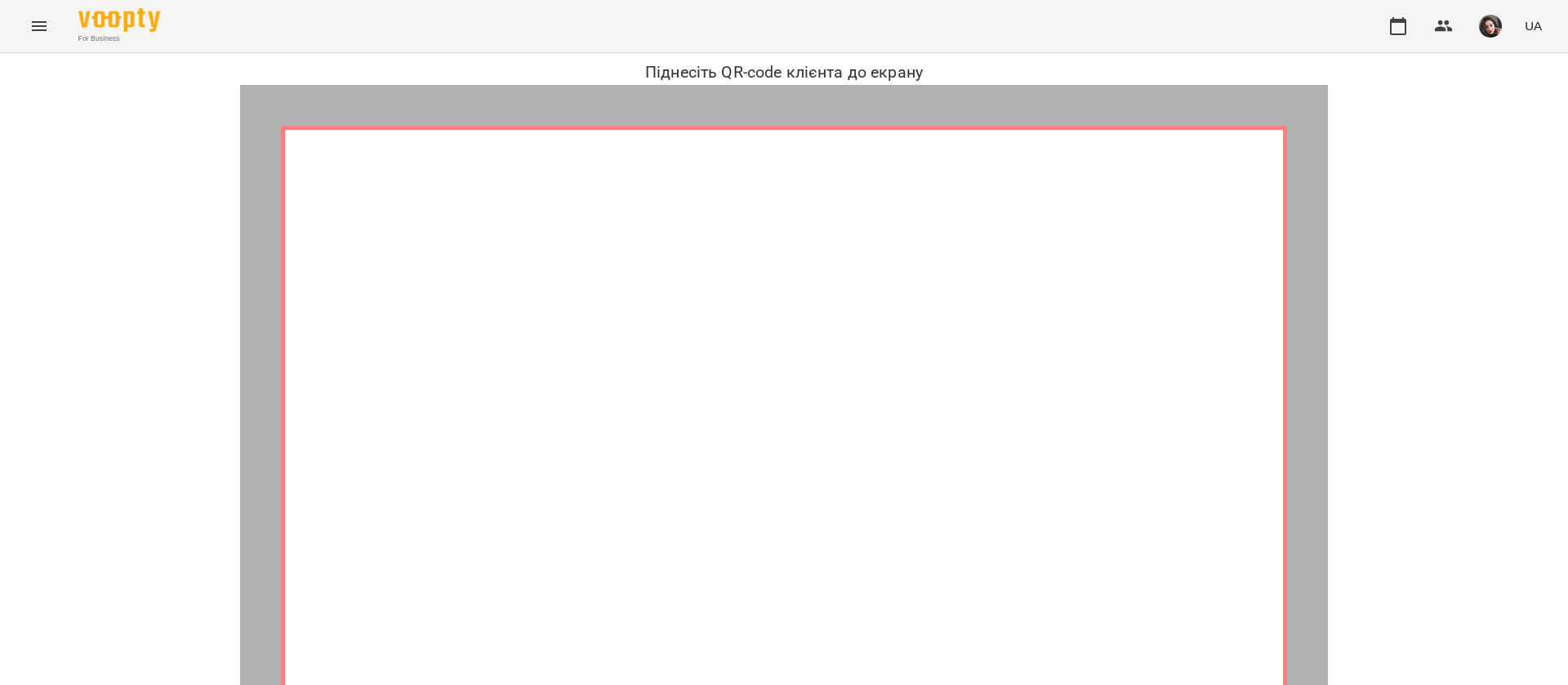
click at [31, 13] on button "Menu" at bounding box center [39, 27] width 39 height 39
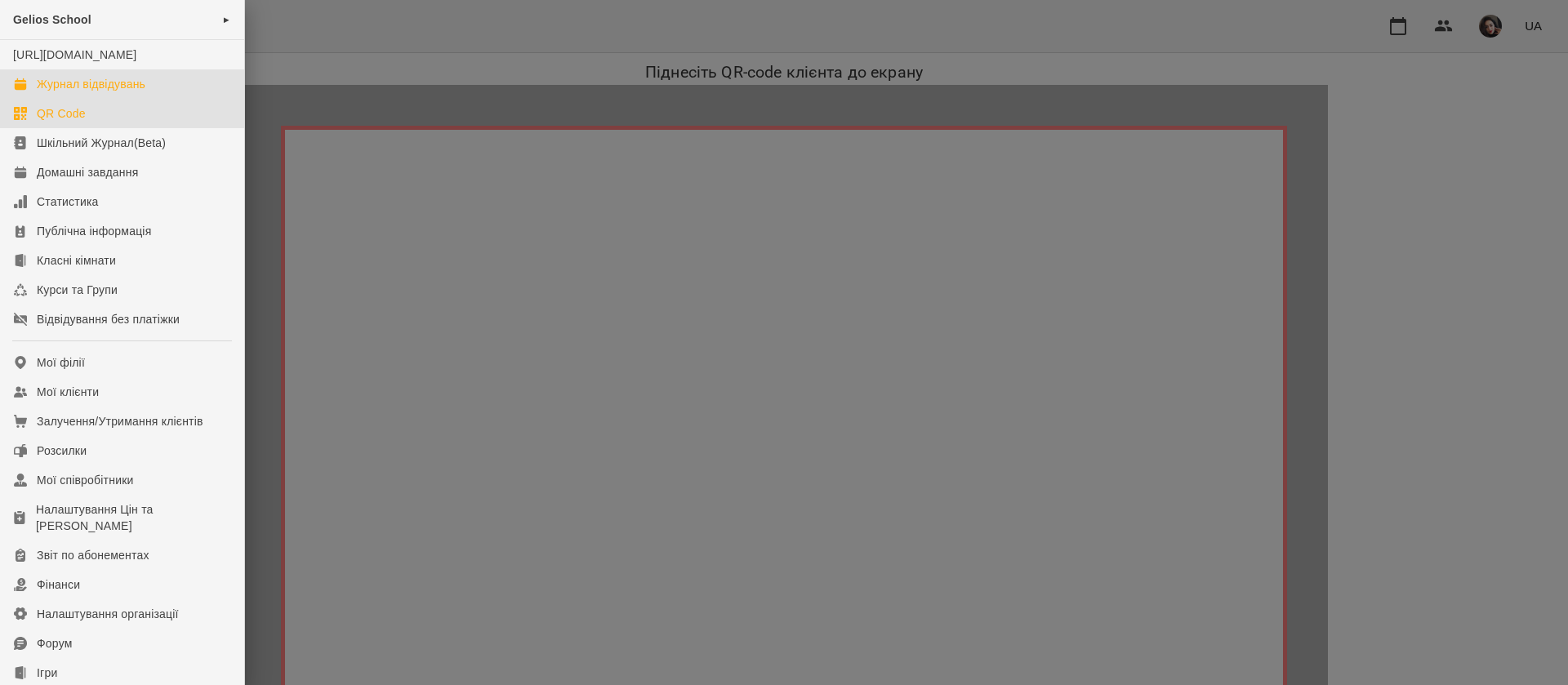
click at [137, 92] on div "Журнал відвідувань" at bounding box center [90, 84] width 108 height 17
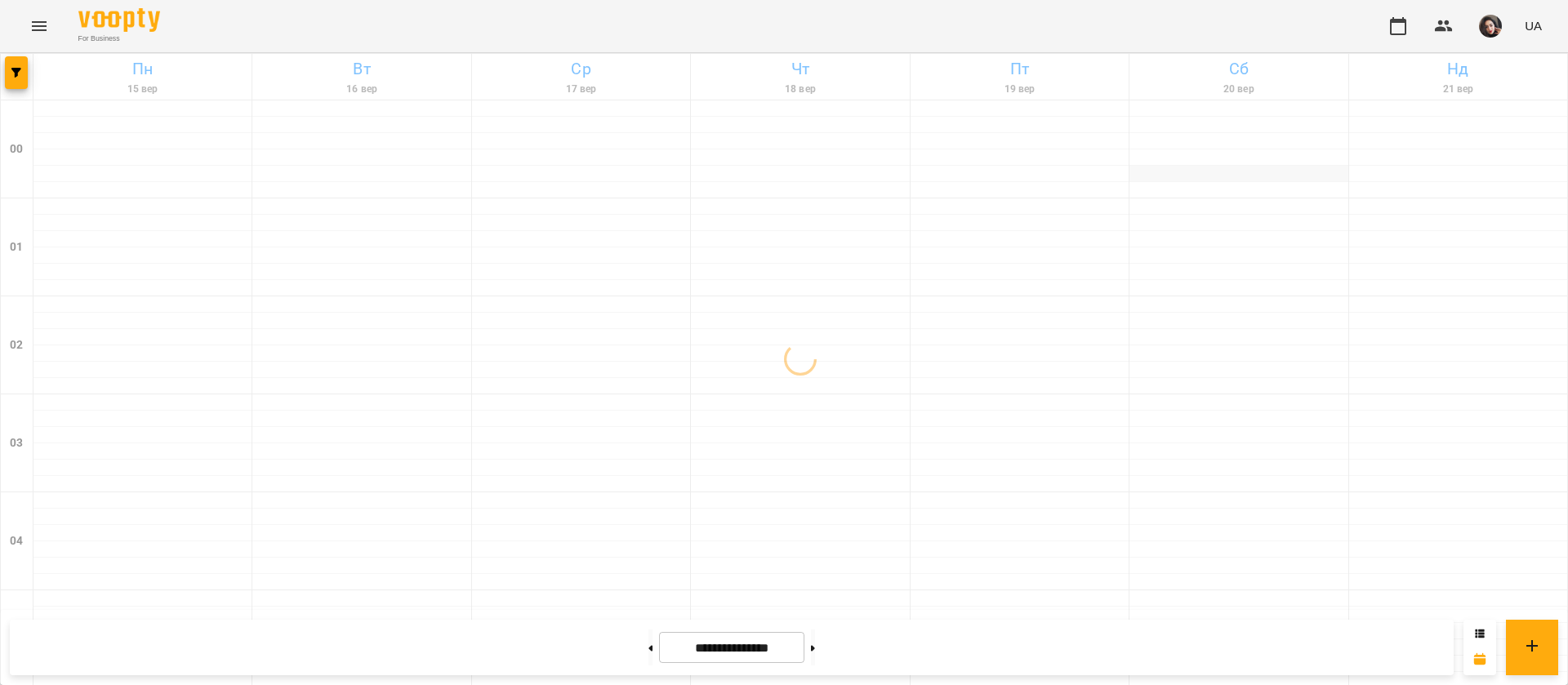
scroll to position [1841, 0]
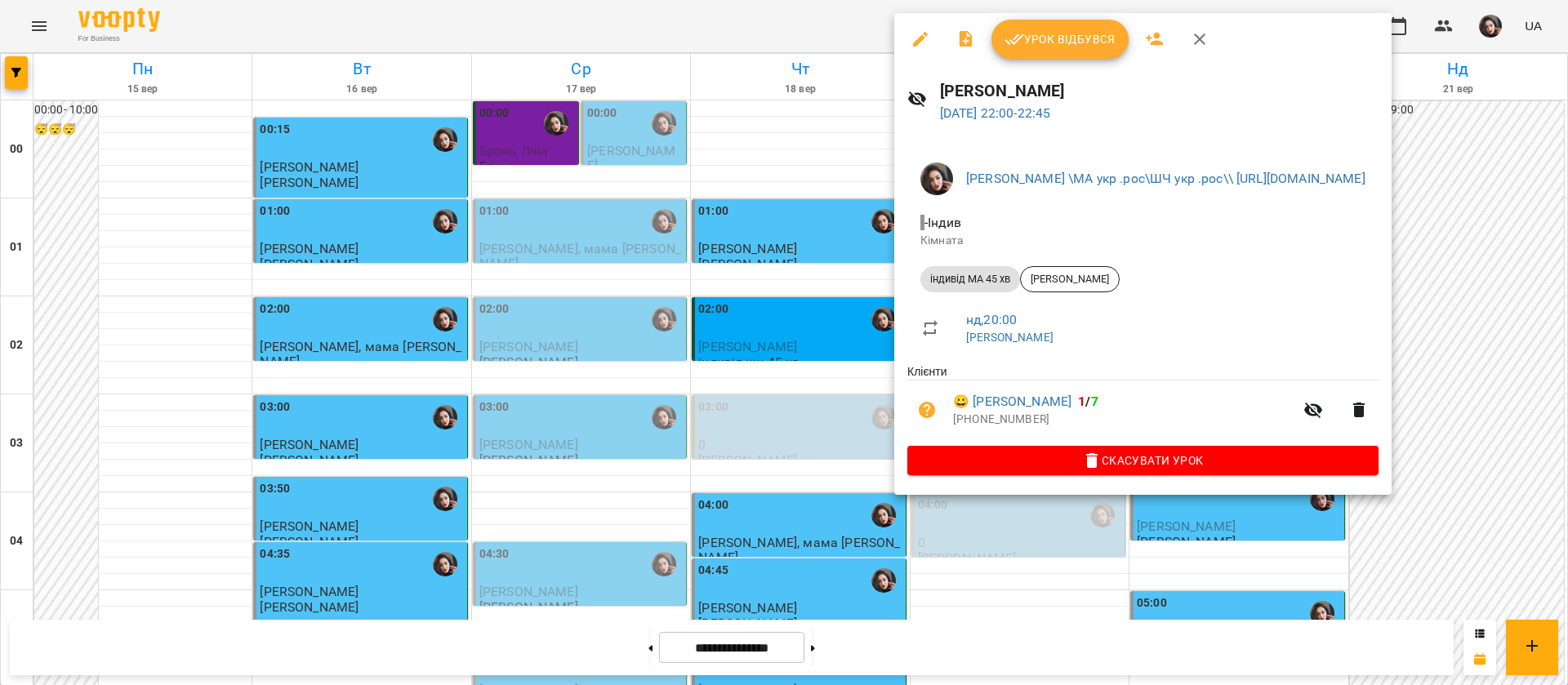
click at [1022, 36] on icon "button" at bounding box center [1015, 39] width 20 height 20
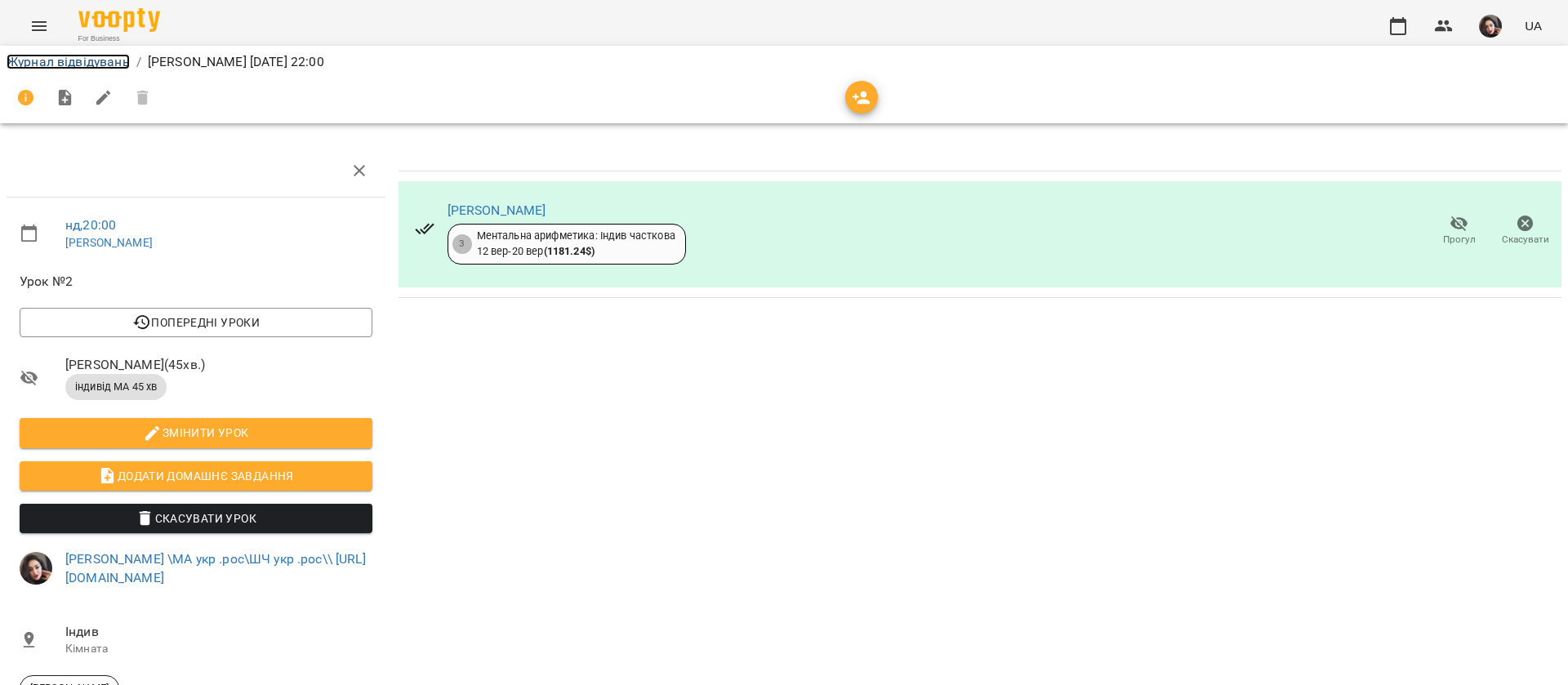
click at [44, 60] on link "Журнал відвідувань" at bounding box center [68, 62] width 123 height 16
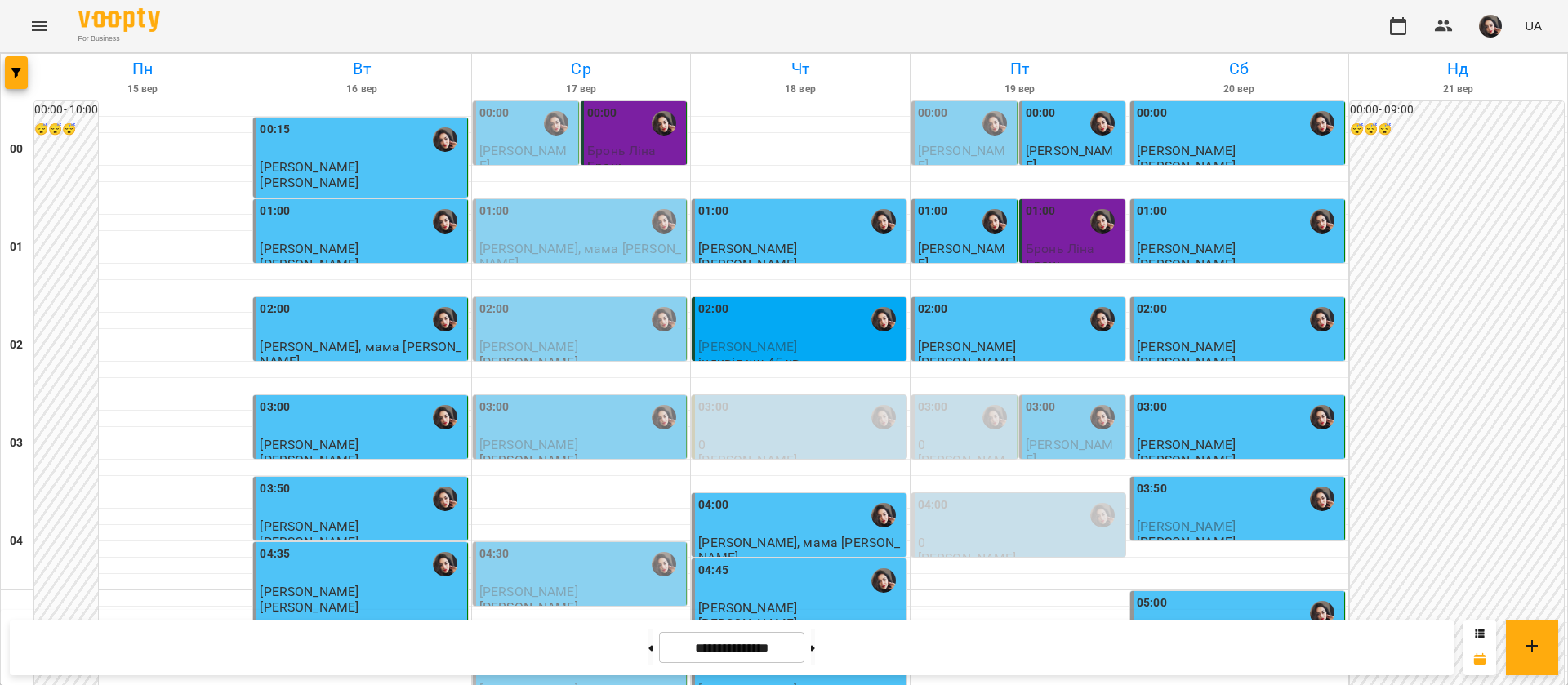
scroll to position [1841, 0]
